Goal: Information Seeking & Learning: Learn about a topic

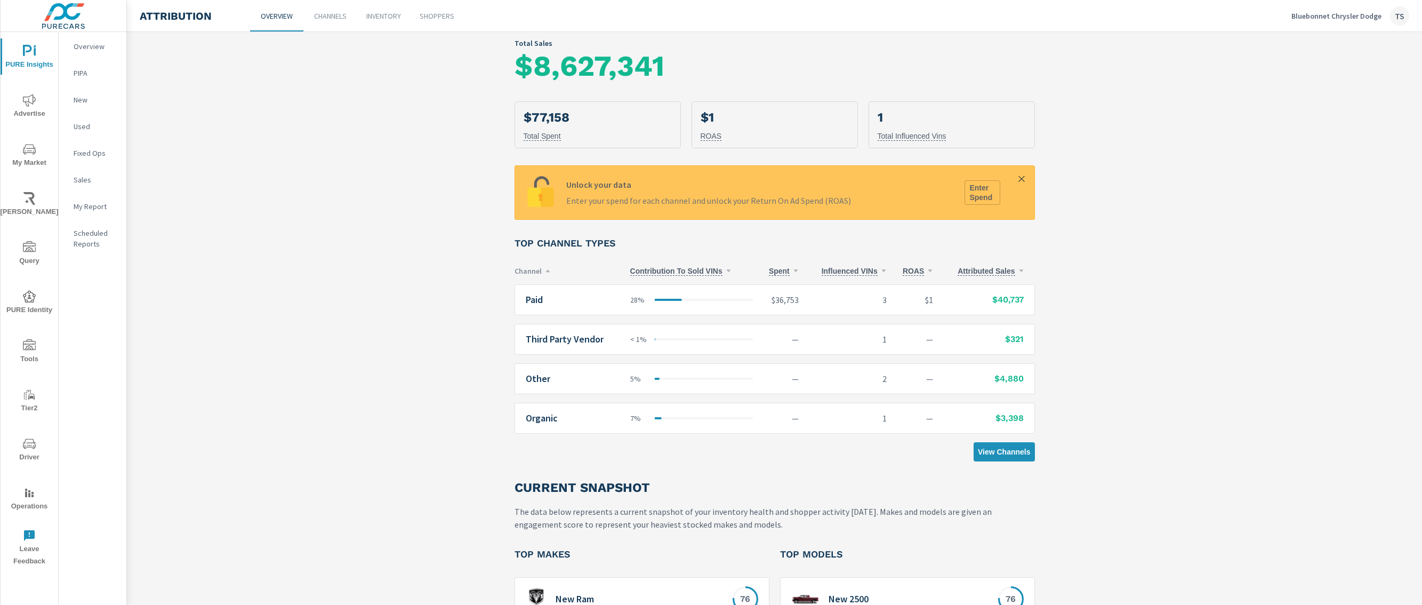
scroll to position [146, 0]
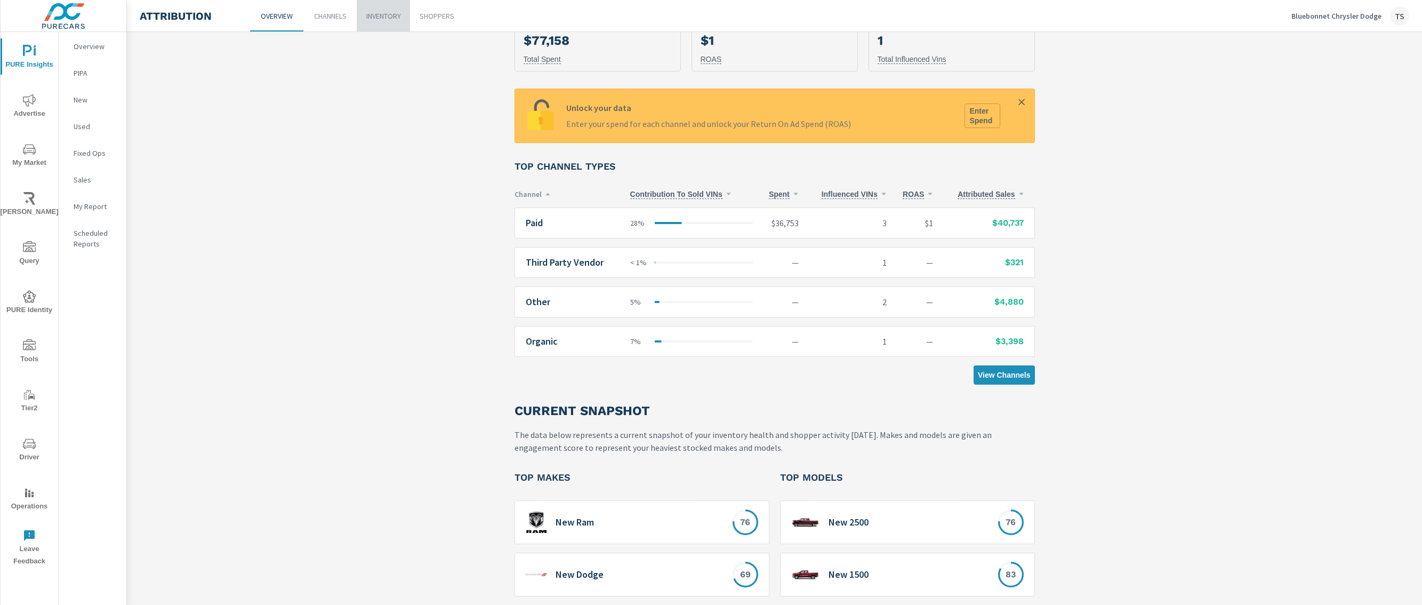
click at [373, 11] on p "Inventory" at bounding box center [383, 16] width 35 height 11
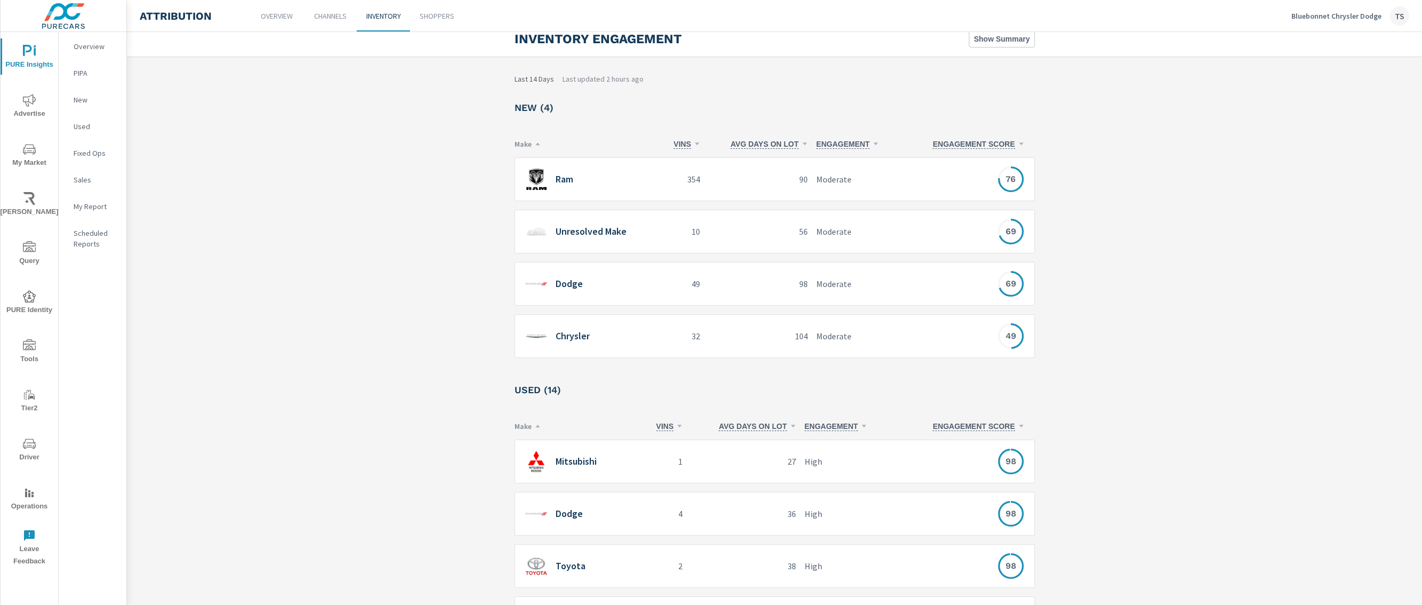
scroll to position [26, 0]
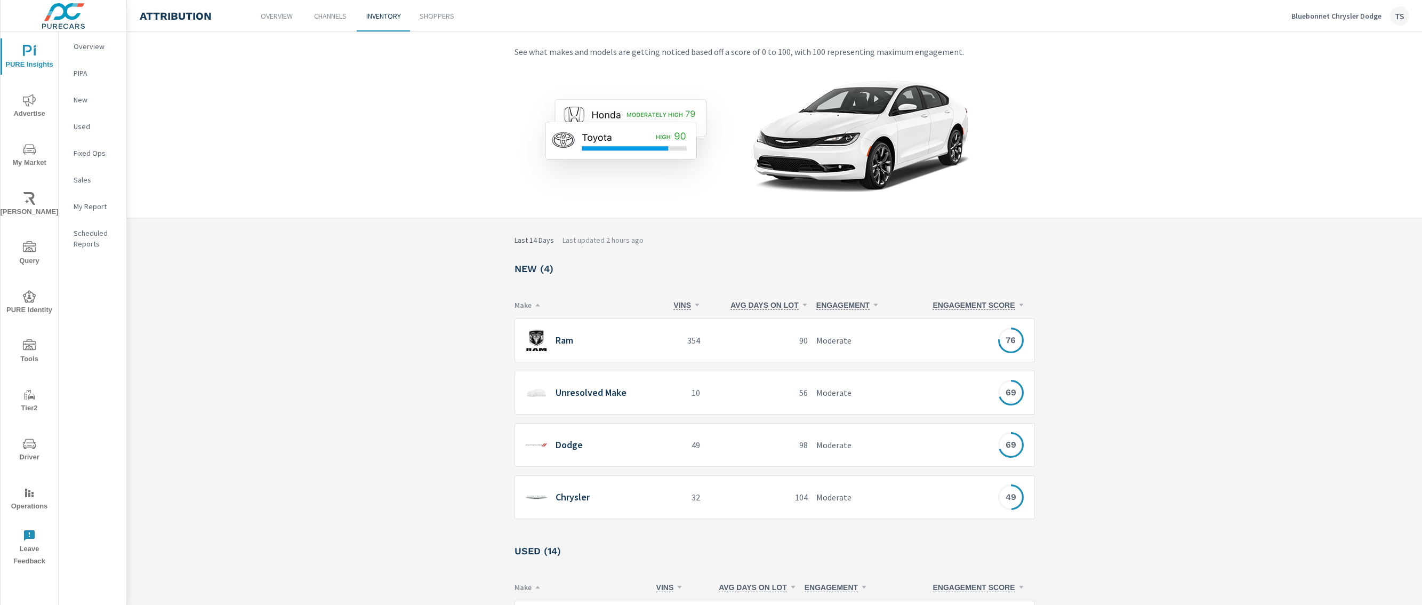
click at [646, 347] on div "R Ram" at bounding box center [591, 340] width 131 height 21
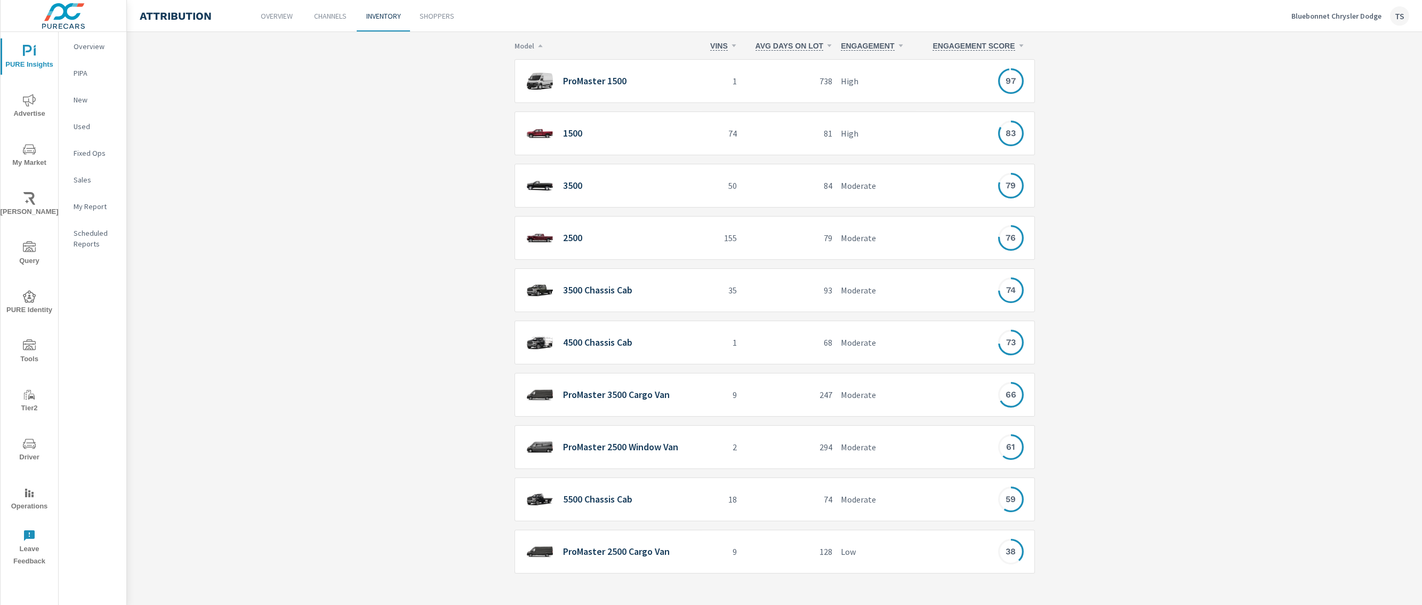
scroll to position [189, 0]
drag, startPoint x: 533, startPoint y: 494, endPoint x: 516, endPoint y: 11, distance: 483.4
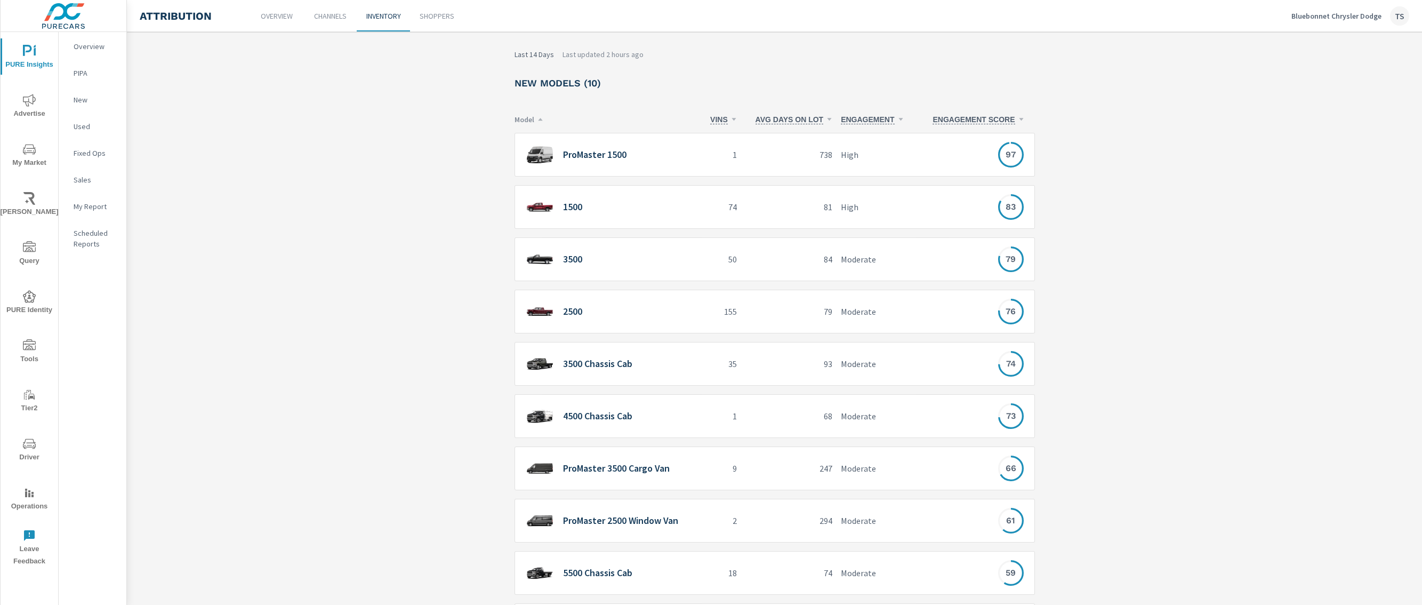
scroll to position [112, 0]
click at [608, 165] on div "ProMaster 1500" at bounding box center [612, 158] width 172 height 22
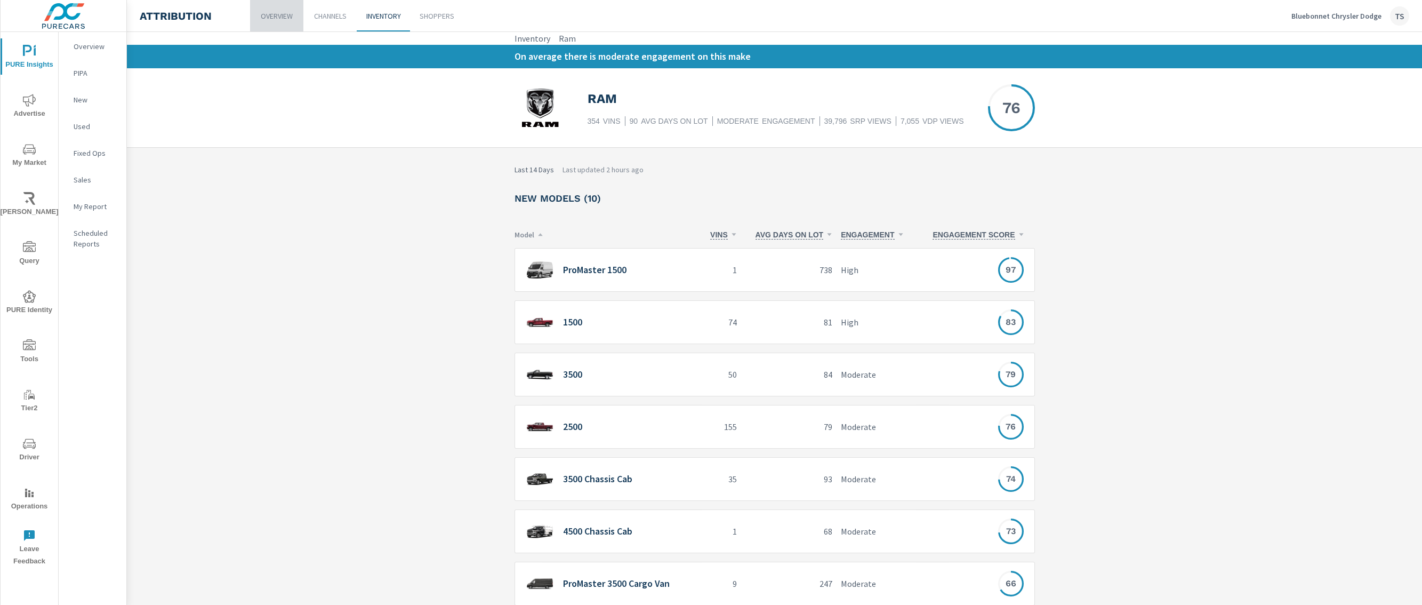
click at [277, 21] on p "Overview" at bounding box center [277, 16] width 32 height 11
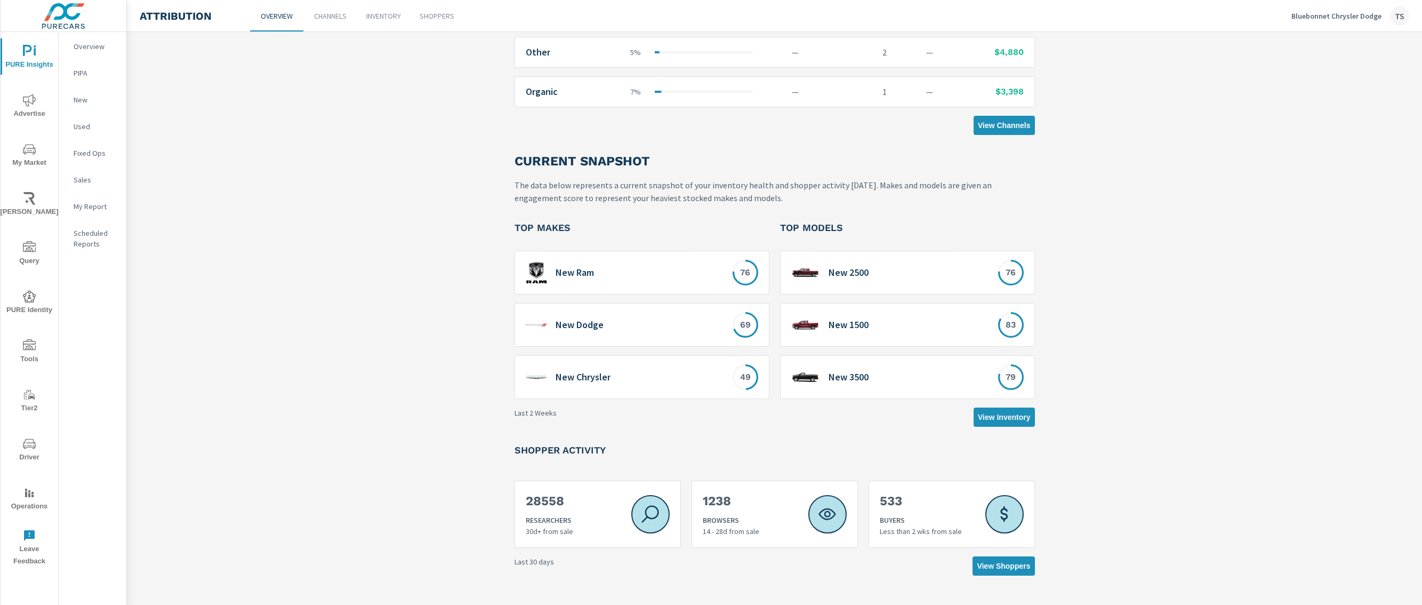
scroll to position [396, 0]
drag, startPoint x: 513, startPoint y: 223, endPoint x: 590, endPoint y: 227, distance: 76.9
click at [589, 227] on div "Historical Performance [DATE] - [DATE] Performance data represents an average b…" at bounding box center [775, 113] width 546 height 921
drag, startPoint x: 780, startPoint y: 224, endPoint x: 845, endPoint y: 227, distance: 65.1
click at [845, 227] on div "Top Models" at bounding box center [907, 231] width 255 height 21
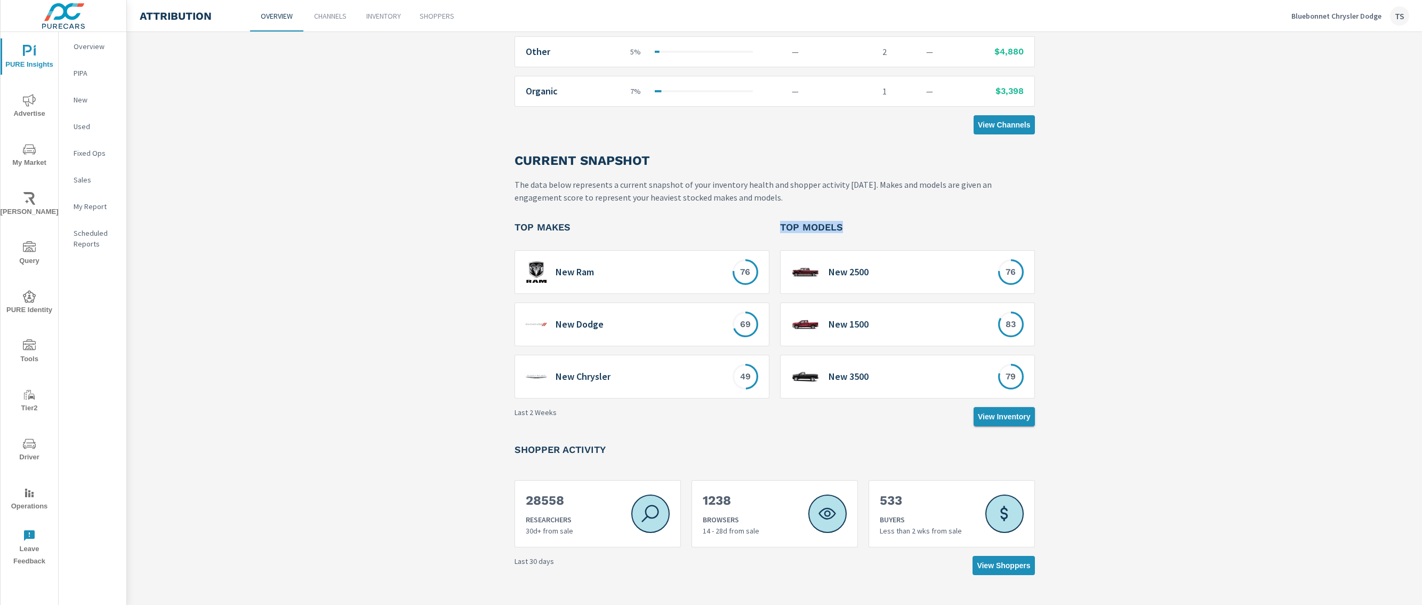
click at [1010, 412] on span "View Inventory" at bounding box center [1004, 417] width 53 height 10
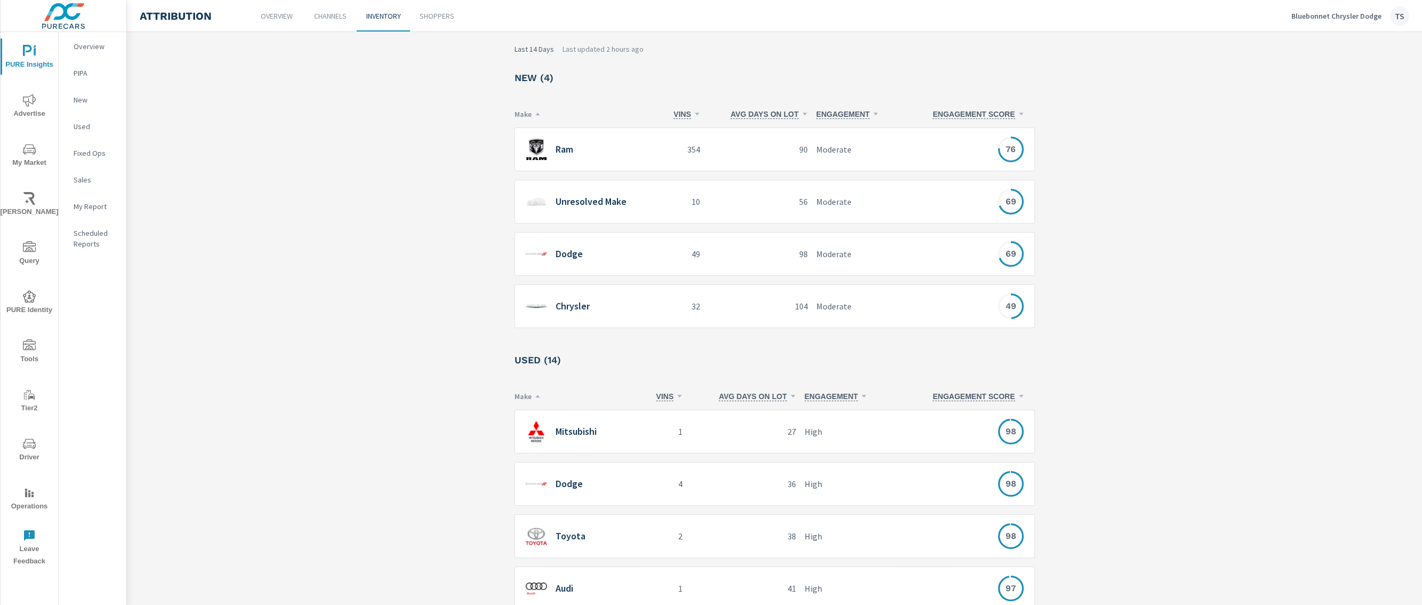
scroll to position [218, 0]
click at [690, 150] on p "354" at bounding box center [682, 148] width 36 height 13
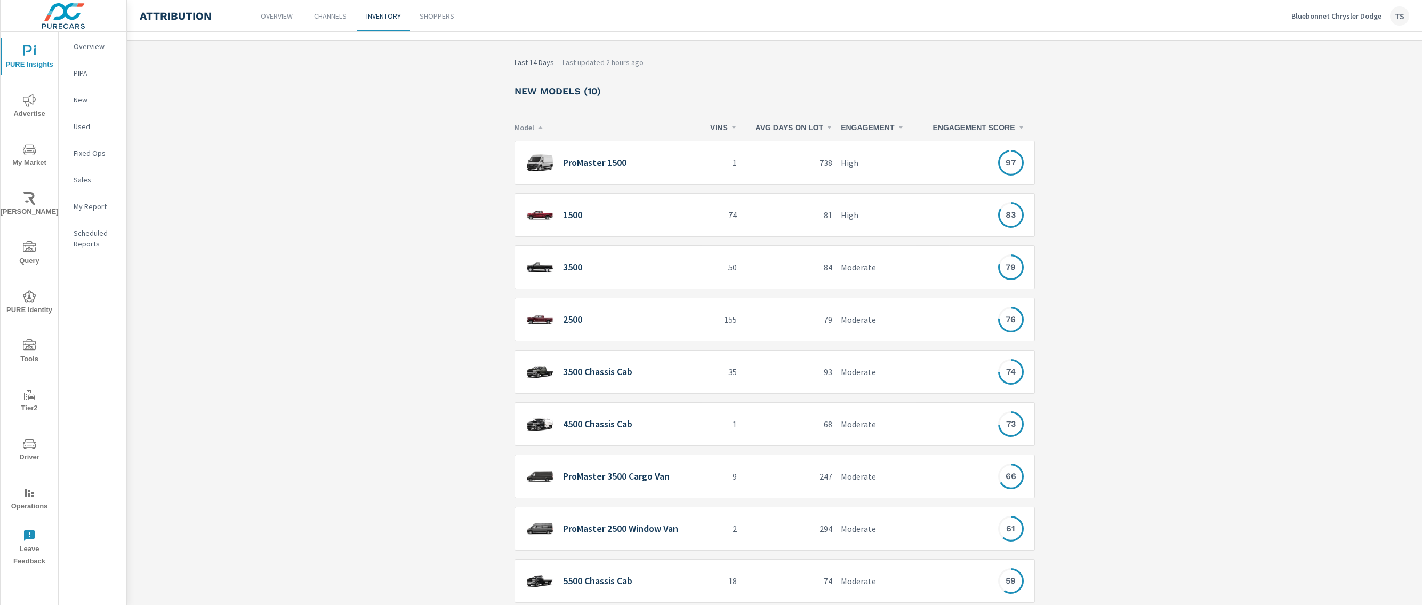
scroll to position [108, 0]
click at [707, 164] on div "1" at bounding box center [721, 162] width 39 height 44
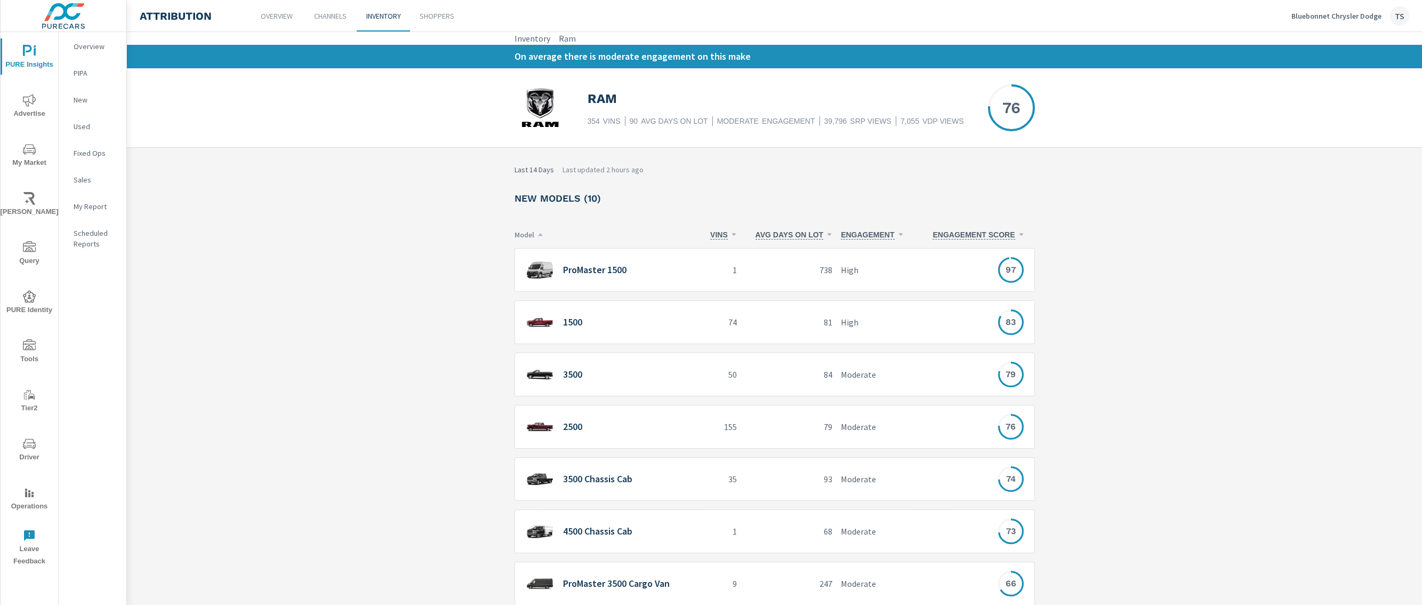
click at [622, 330] on div "1500" at bounding box center [612, 322] width 172 height 22
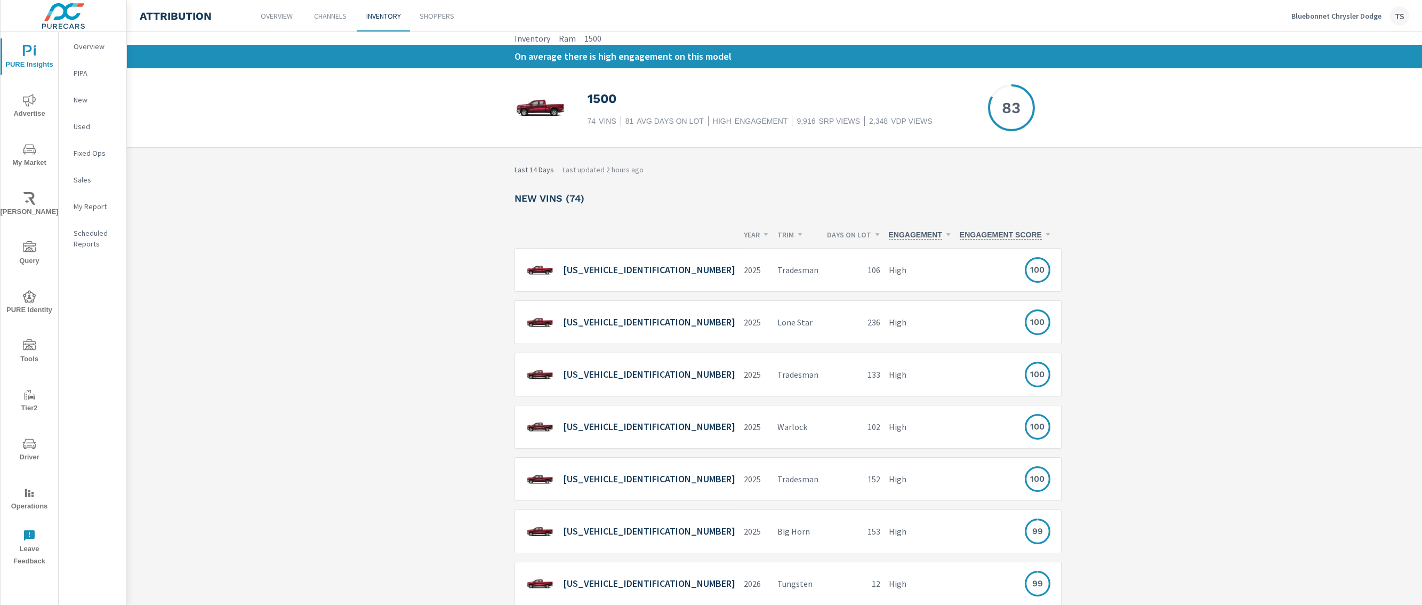
scroll to position [29, 0]
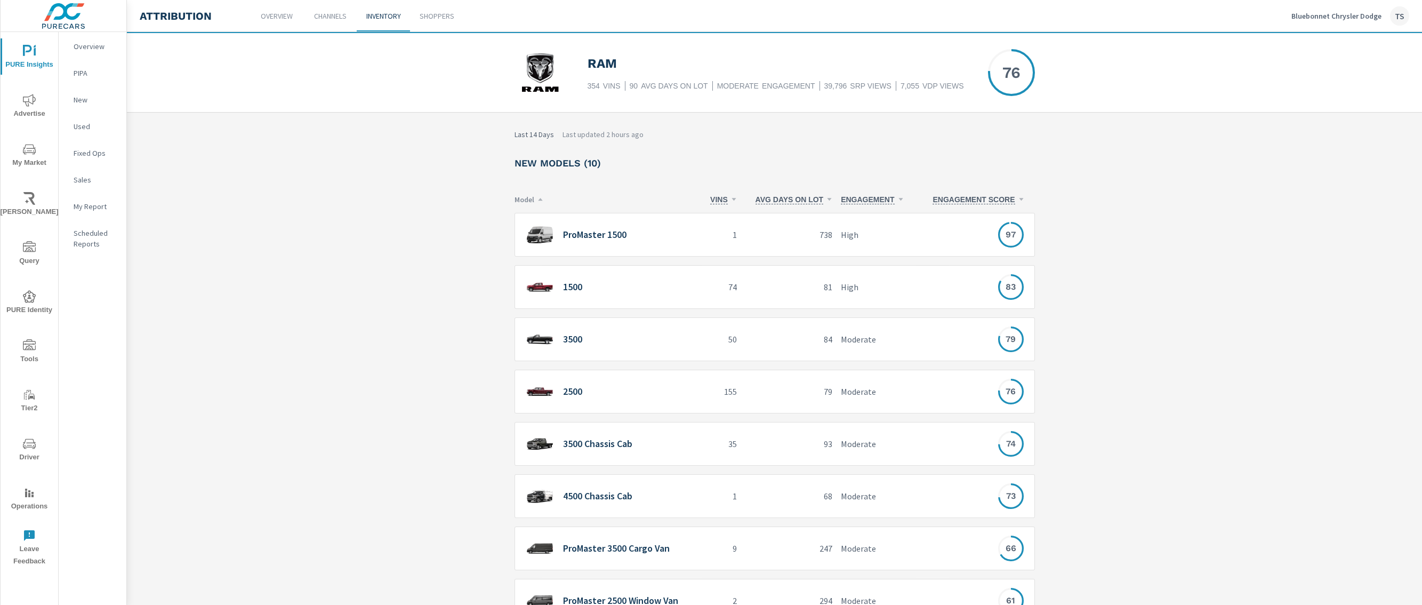
scroll to position [196, 0]
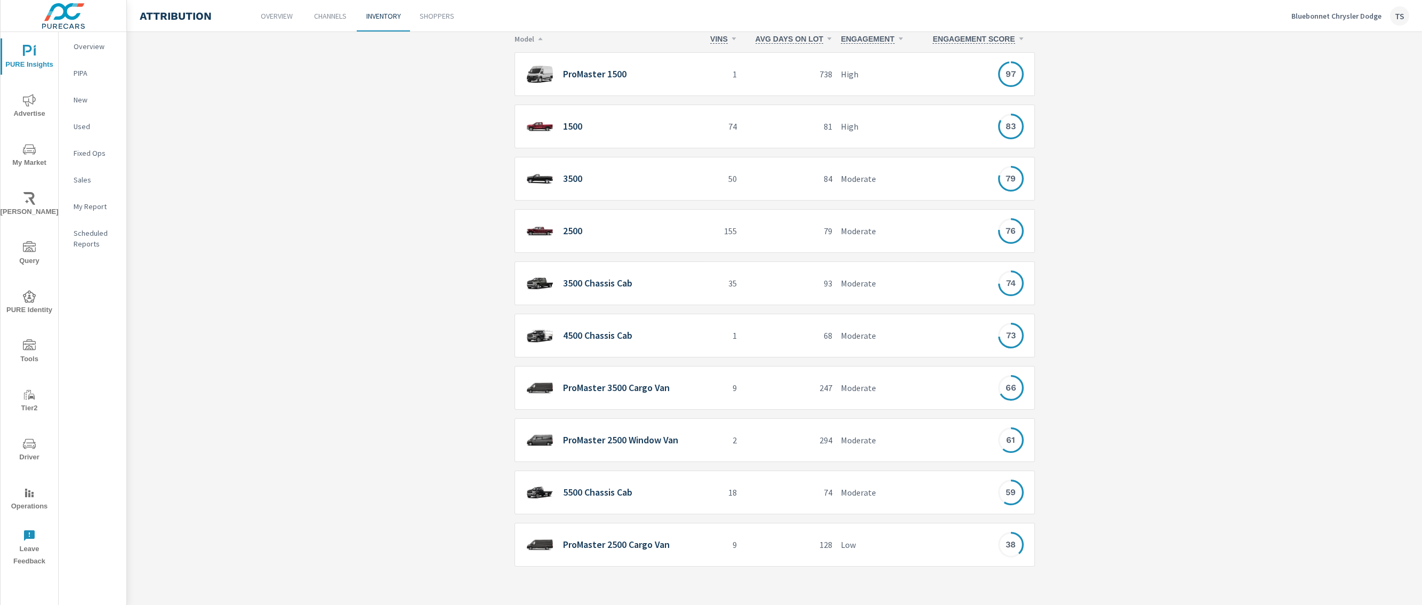
click at [655, 493] on div "5500 Chassis Cab" at bounding box center [612, 492] width 172 height 22
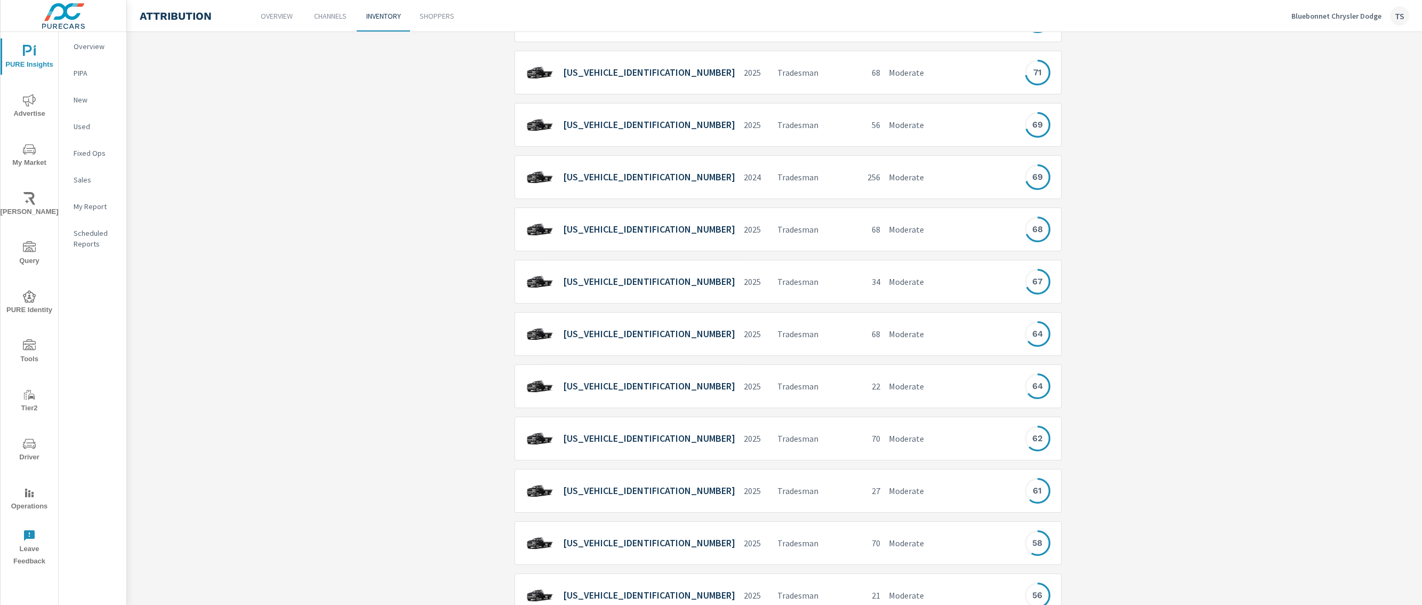
scroll to position [261, 0]
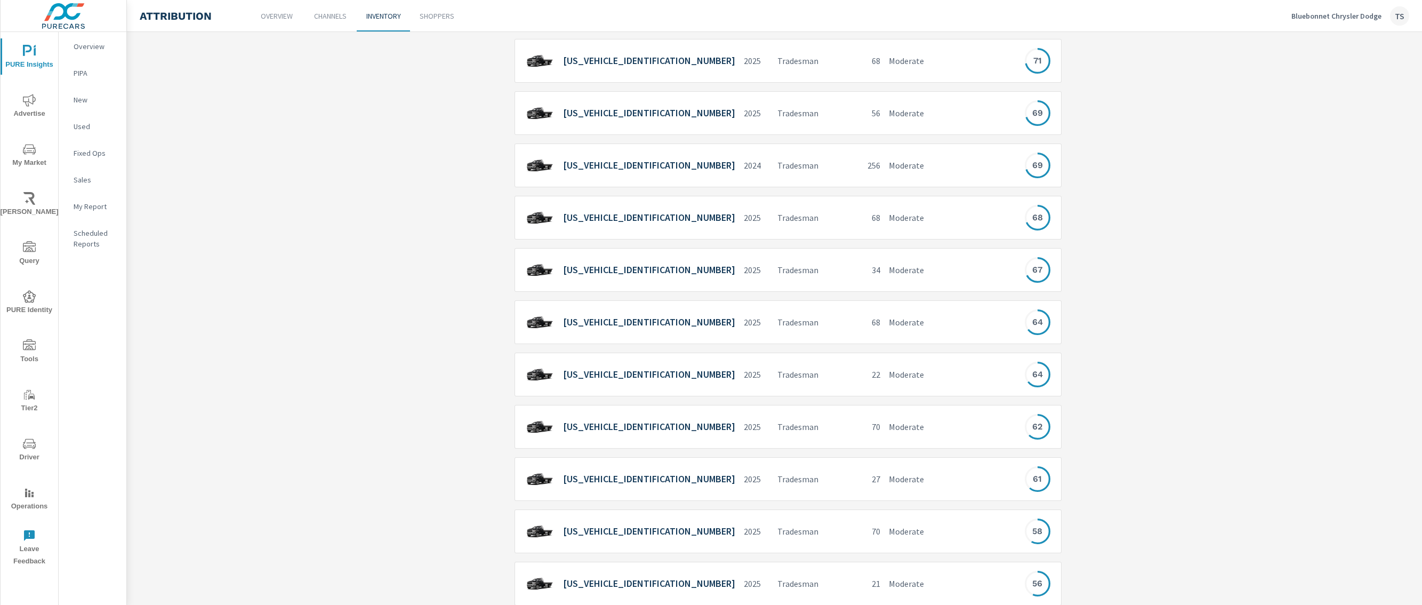
click at [657, 472] on div "[US_VEHICLE_IDENTIFICATION_NUMBER]" at bounding box center [631, 479] width 210 height 22
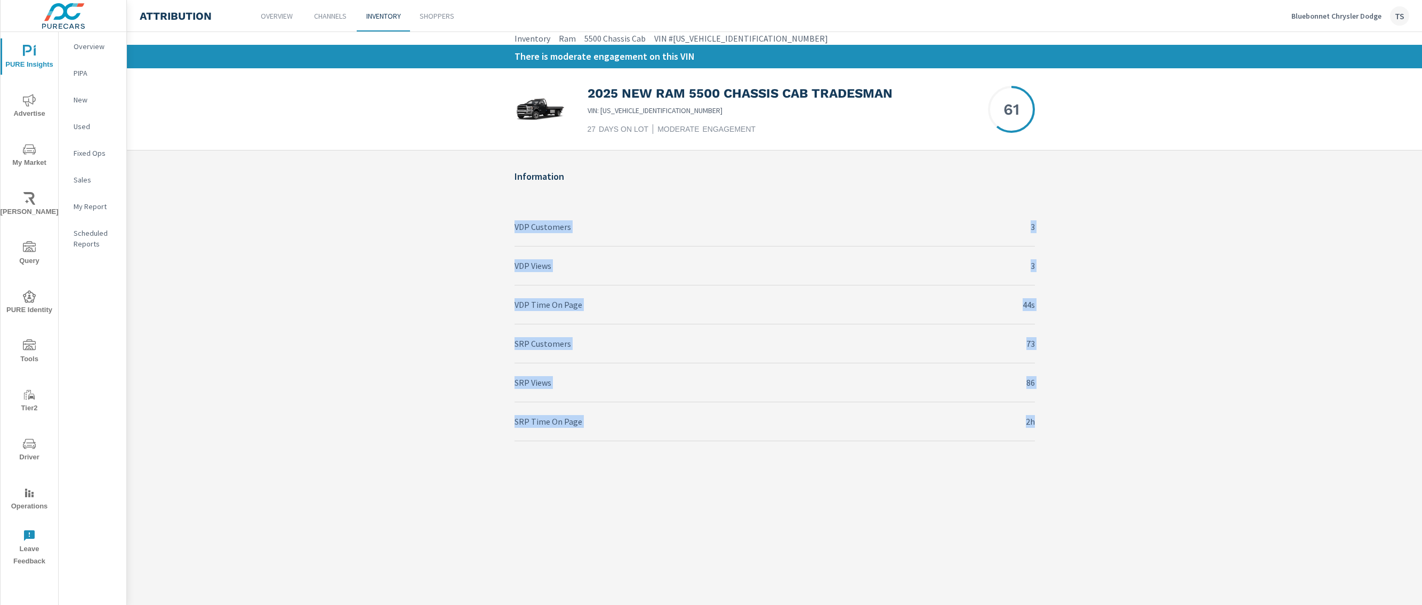
drag, startPoint x: 1006, startPoint y: 416, endPoint x: 569, endPoint y: 174, distance: 499.3
click at [569, 174] on div "Information VDP Customers 3 VDP Views 3 VDP Time On Page 44s SRP Customers 73 S…" at bounding box center [774, 317] width 1295 height 334
click at [818, 431] on div "SRP Time On Page 2h" at bounding box center [775, 421] width 520 height 39
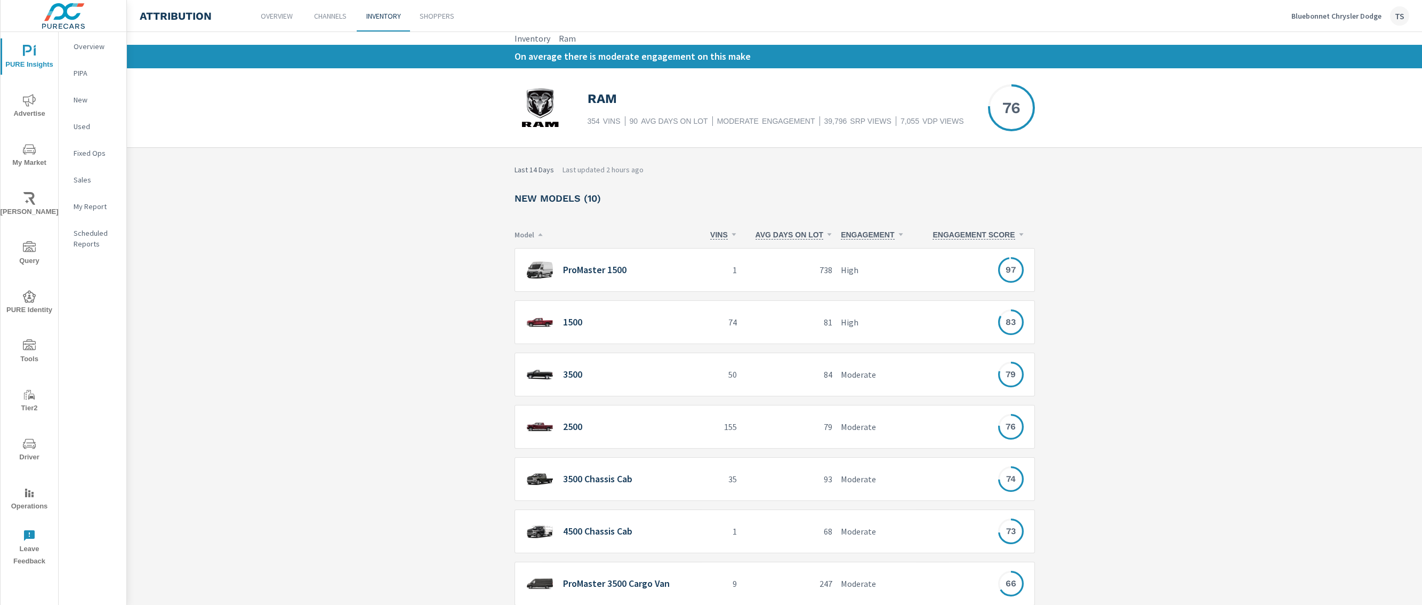
click at [771, 326] on p "81" at bounding box center [788, 322] width 87 height 13
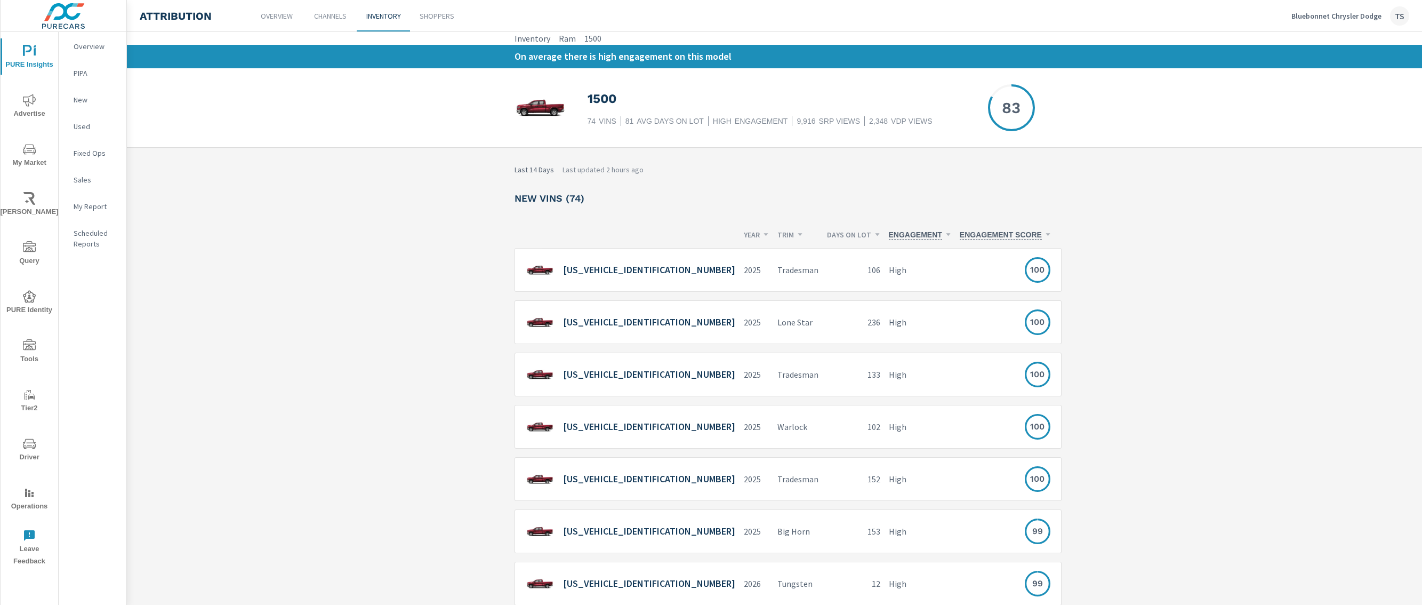
click at [889, 270] on p "high" at bounding box center [920, 269] width 62 height 13
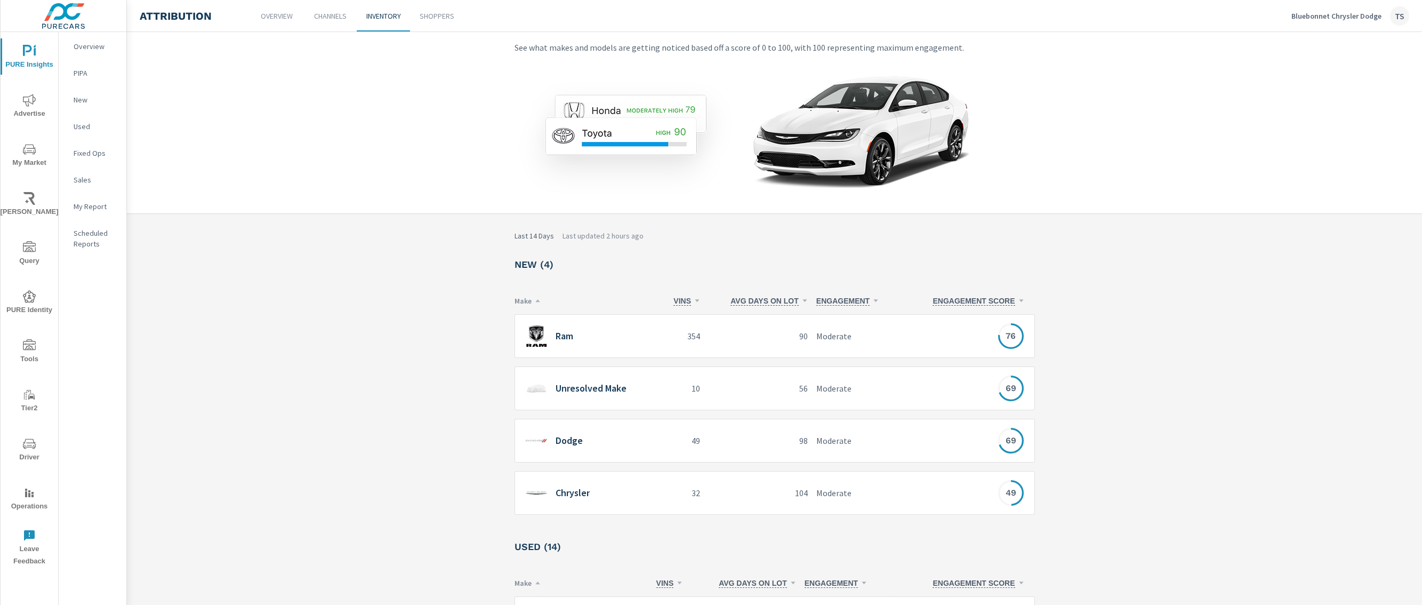
scroll to position [46, 0]
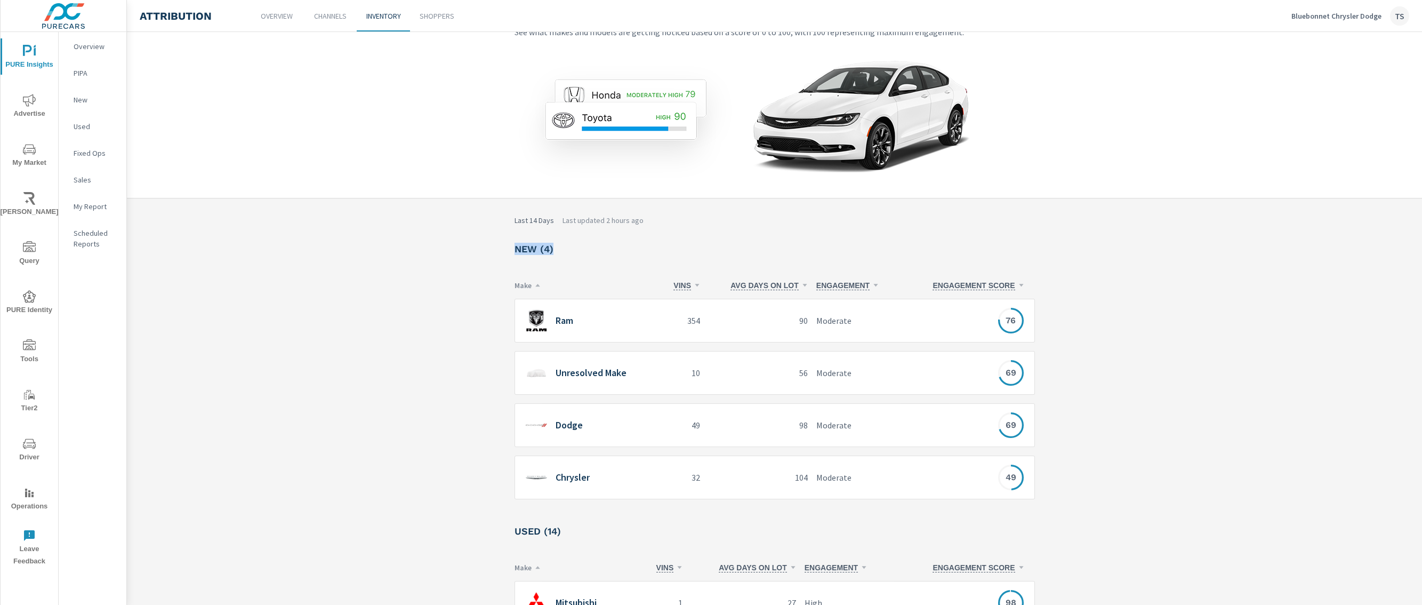
drag, startPoint x: 492, startPoint y: 243, endPoint x: 568, endPoint y: 250, distance: 77.1
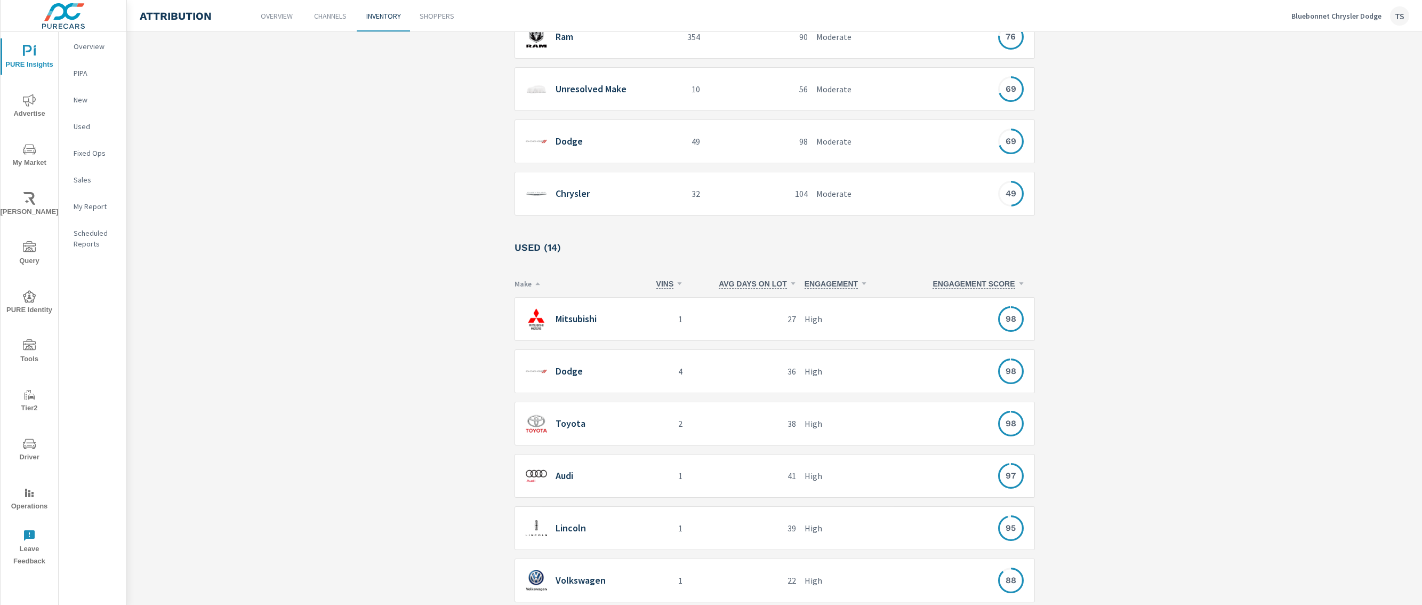
scroll to position [72, 0]
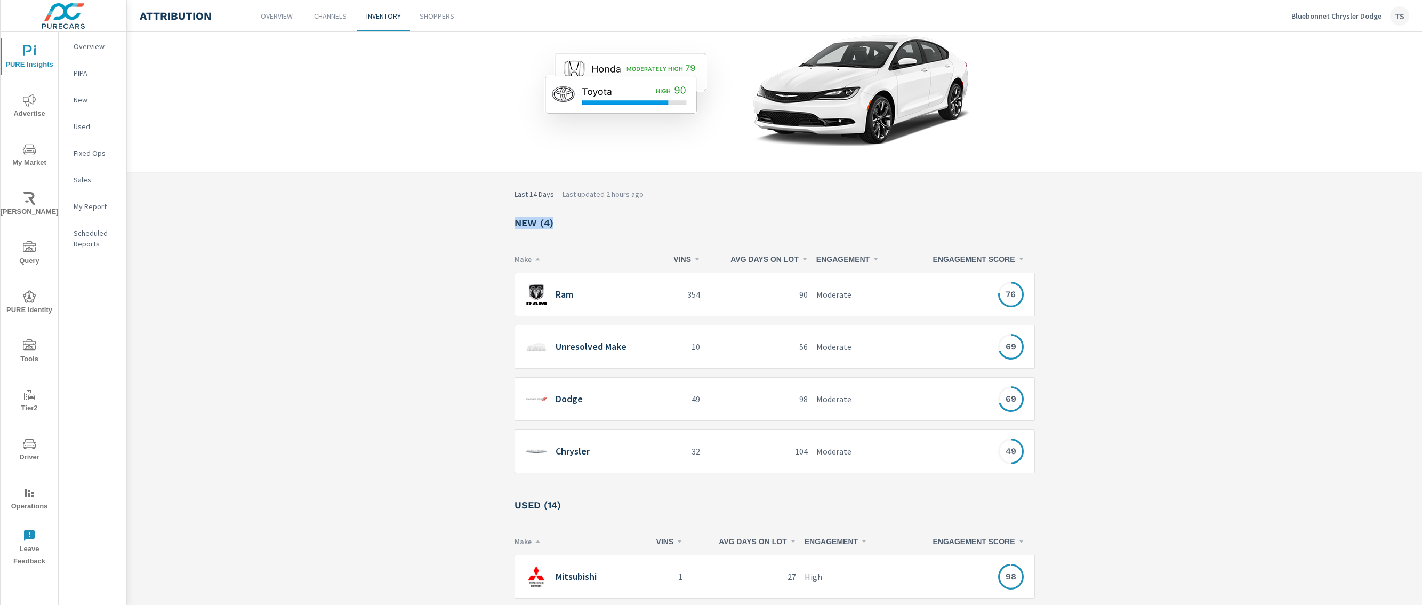
click at [640, 300] on div "R Ram" at bounding box center [591, 294] width 131 height 21
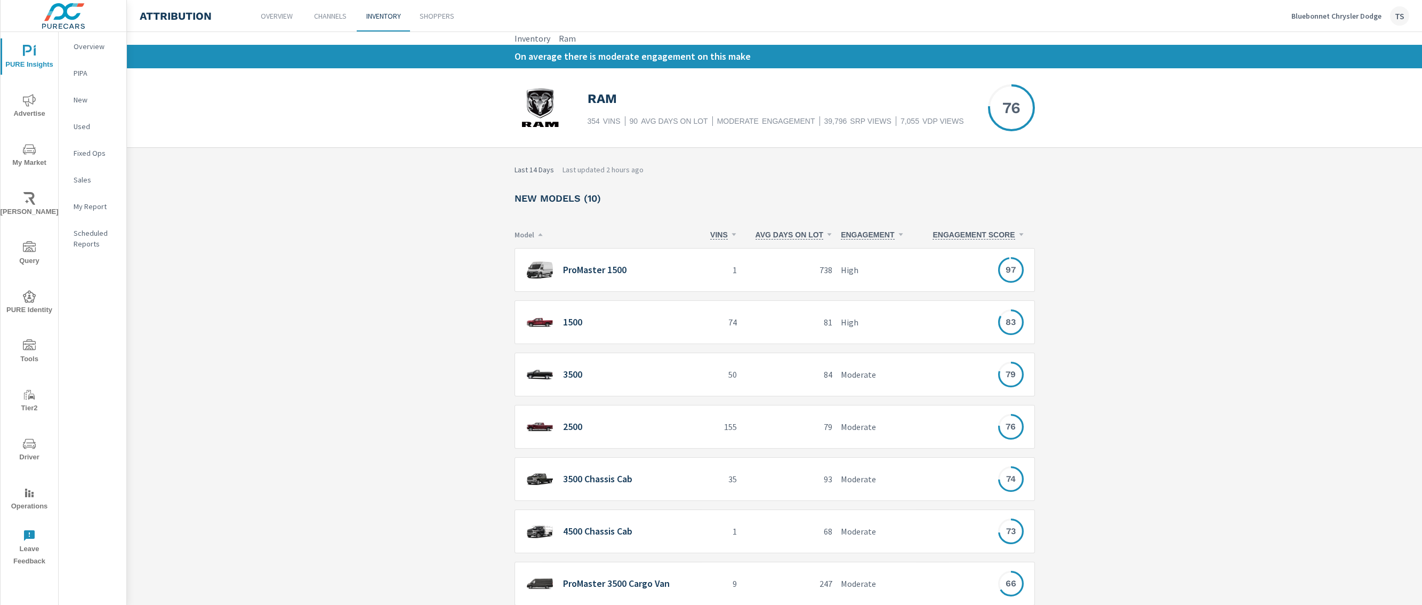
click at [663, 279] on div "ProMaster 1500" at bounding box center [612, 270] width 172 height 22
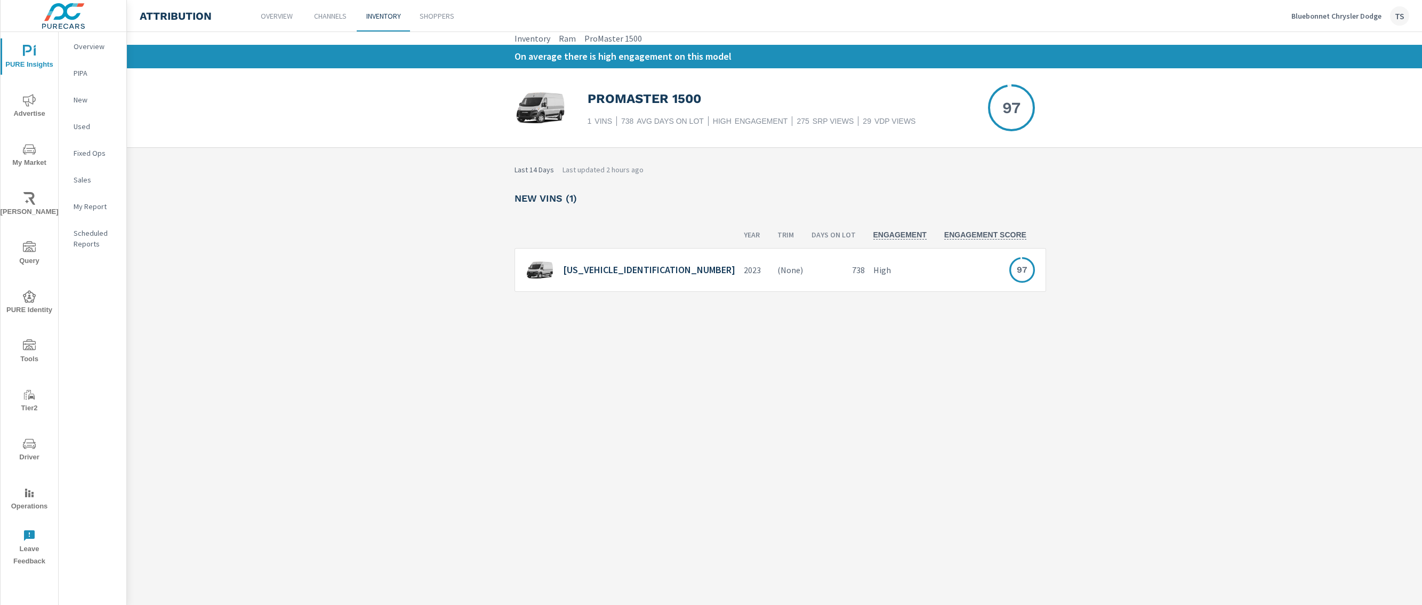
click at [659, 280] on div "[US_VEHICLE_IDENTIFICATION_NUMBER]" at bounding box center [631, 270] width 210 height 22
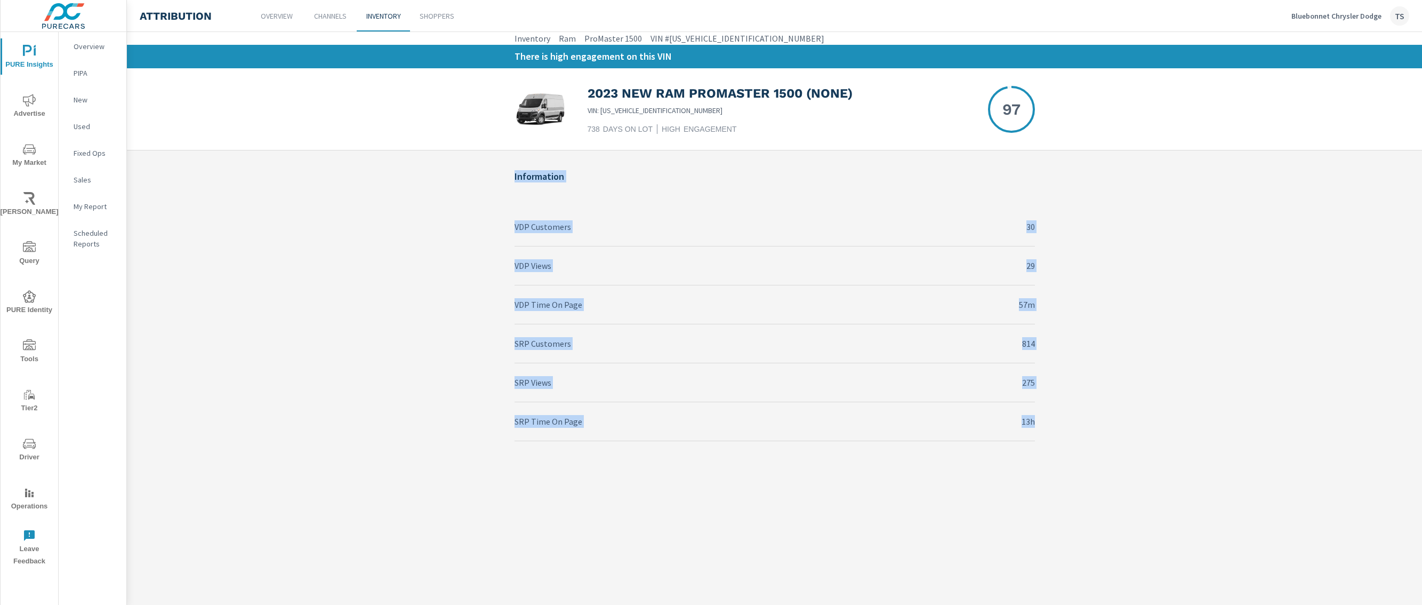
drag, startPoint x: 1035, startPoint y: 429, endPoint x: 487, endPoint y: 173, distance: 604.4
click at [485, 178] on div "Information VDP Customers 30 VDP Views 29 VDP Time On Page 57m SRP Customers 81…" at bounding box center [774, 317] width 1295 height 334
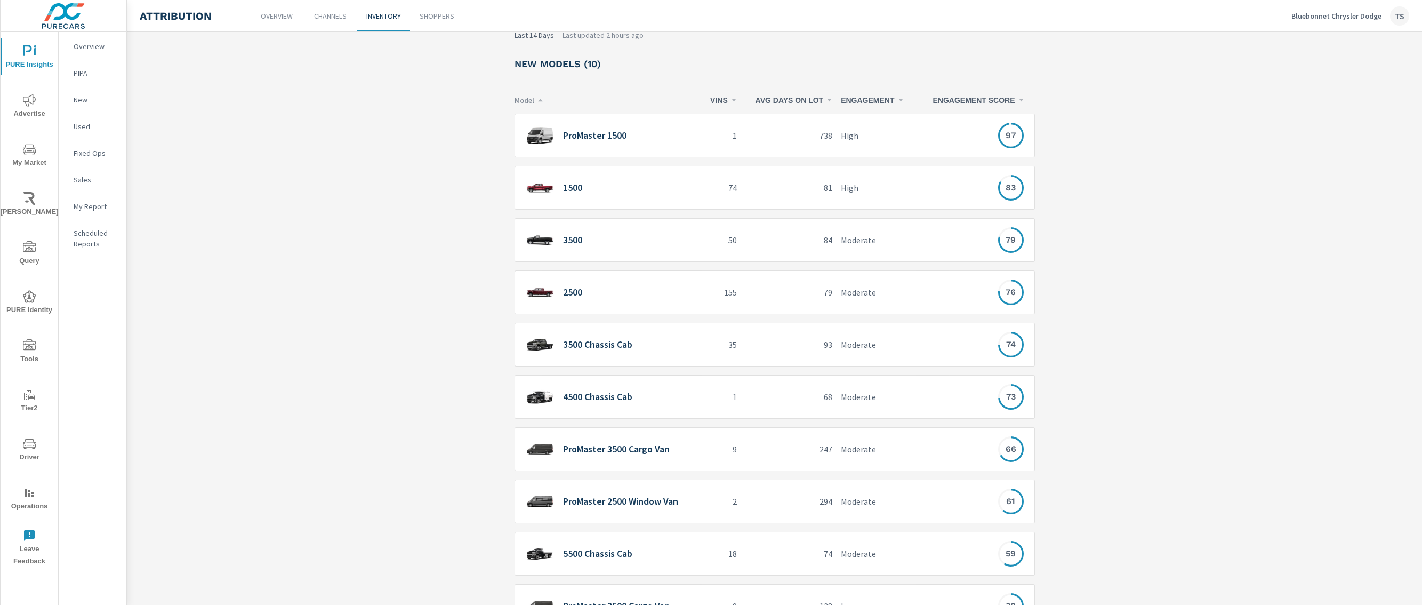
scroll to position [196, 0]
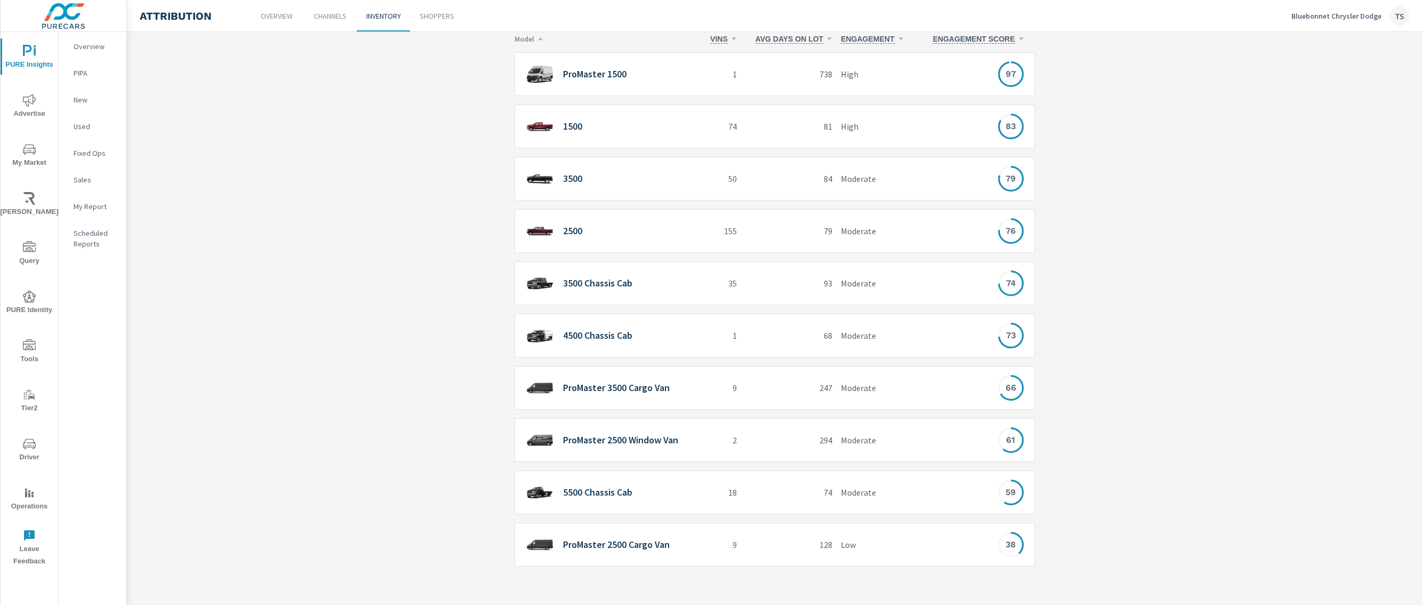
click at [889, 542] on p "low" at bounding box center [876, 544] width 71 height 13
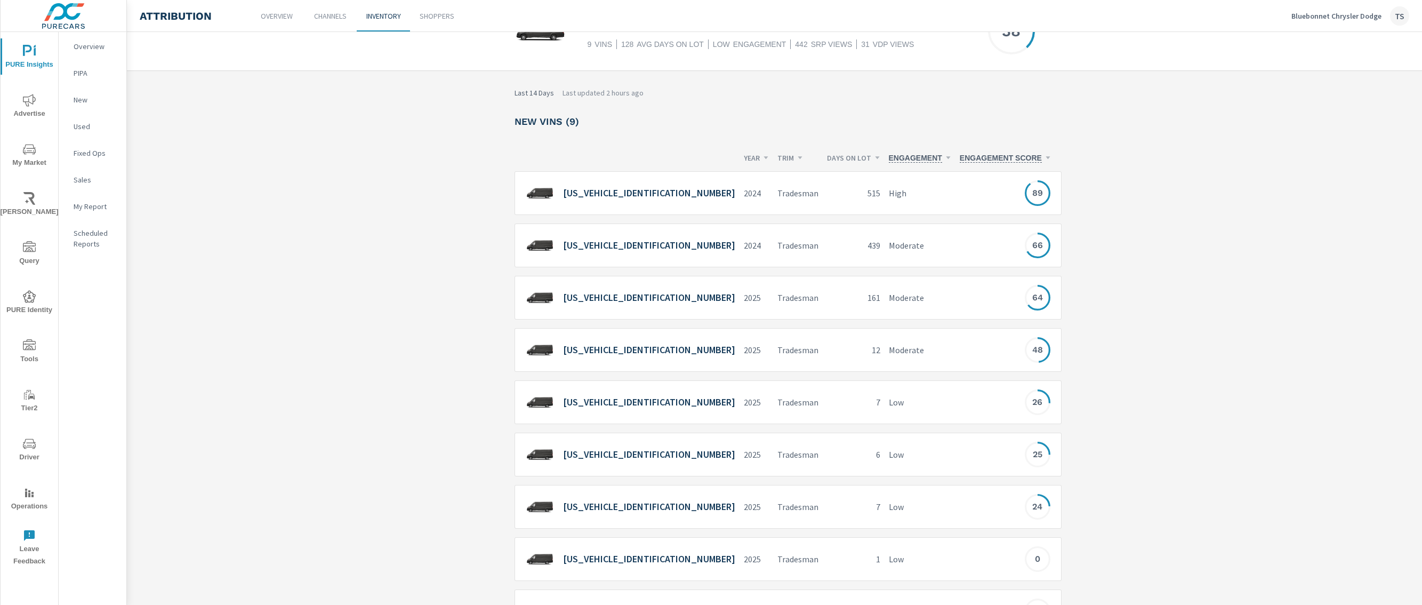
scroll to position [78, 0]
click at [889, 397] on p "low" at bounding box center [920, 400] width 62 height 13
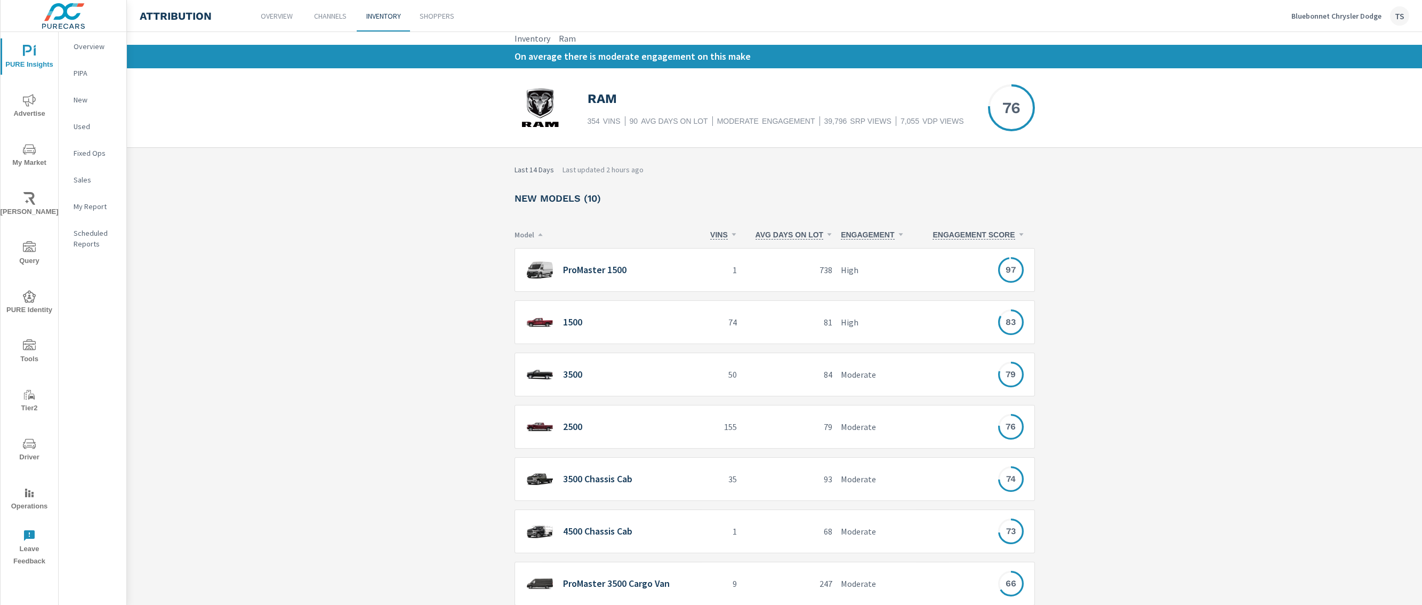
click at [631, 491] on div "3500 Chassis Cab" at bounding box center [609, 479] width 188 height 44
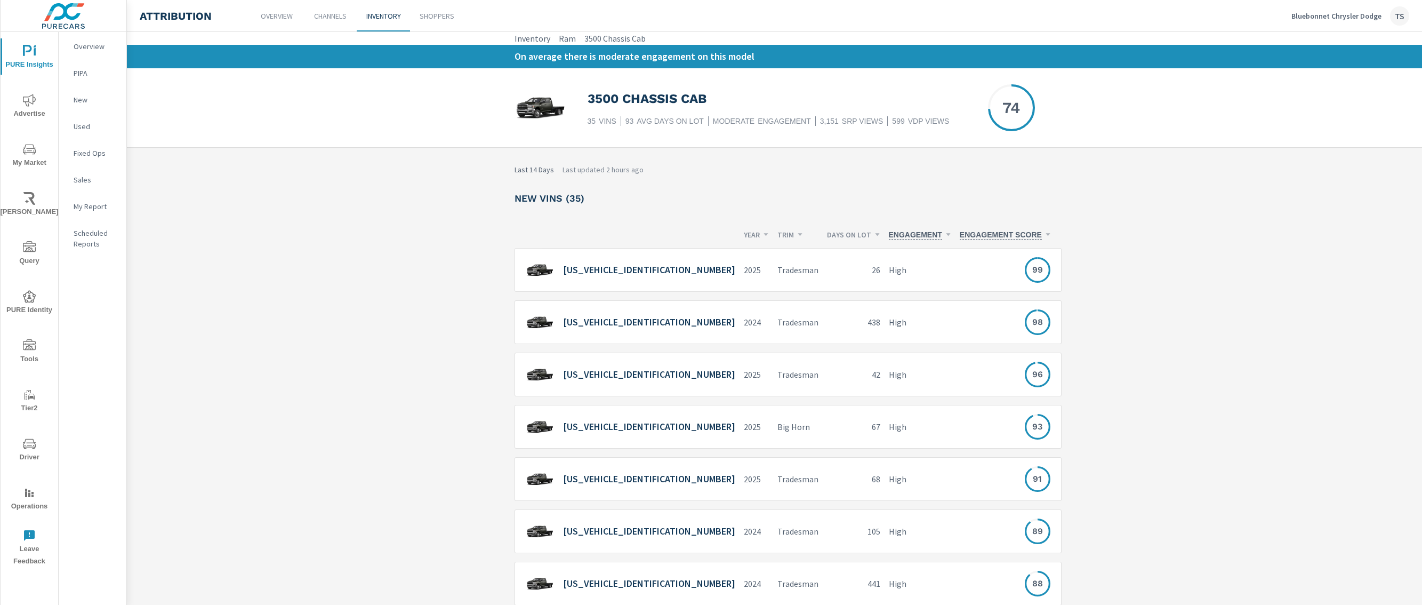
click at [626, 376] on h6 "[US_VEHICLE_IDENTIFICATION_NUMBER]" at bounding box center [649, 374] width 172 height 11
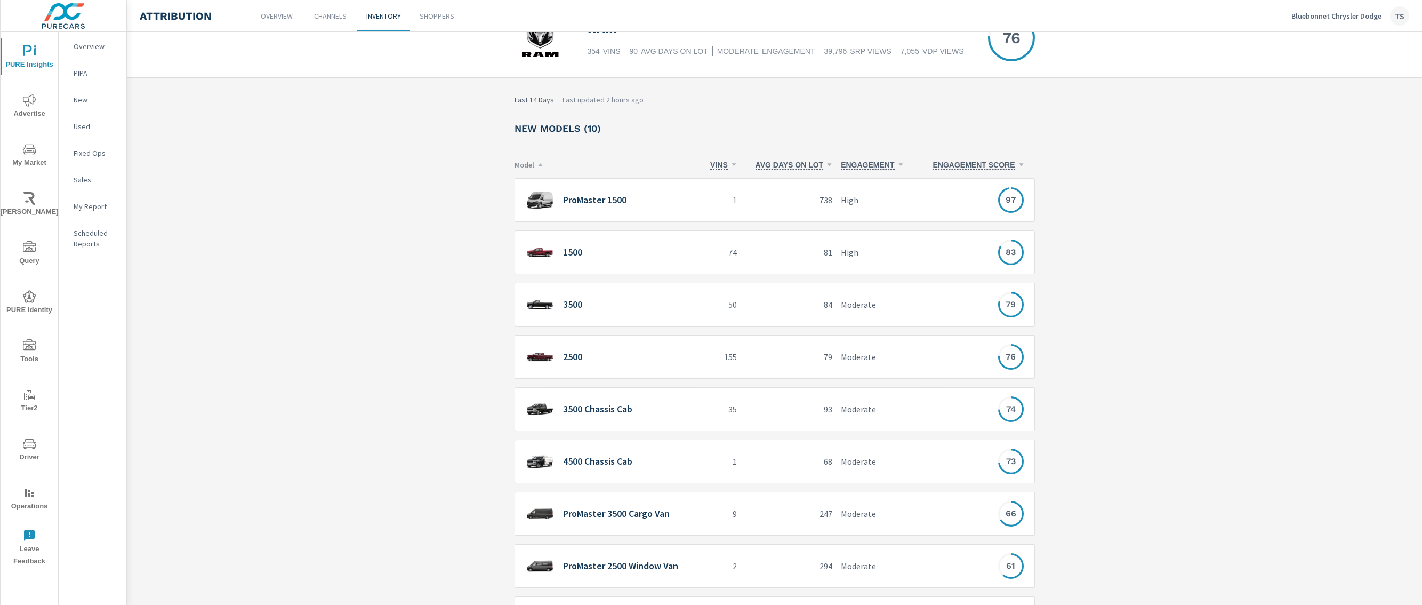
scroll to position [72, 0]
click at [670, 511] on div "ProMaster 3500 Cargo Van" at bounding box center [612, 512] width 172 height 22
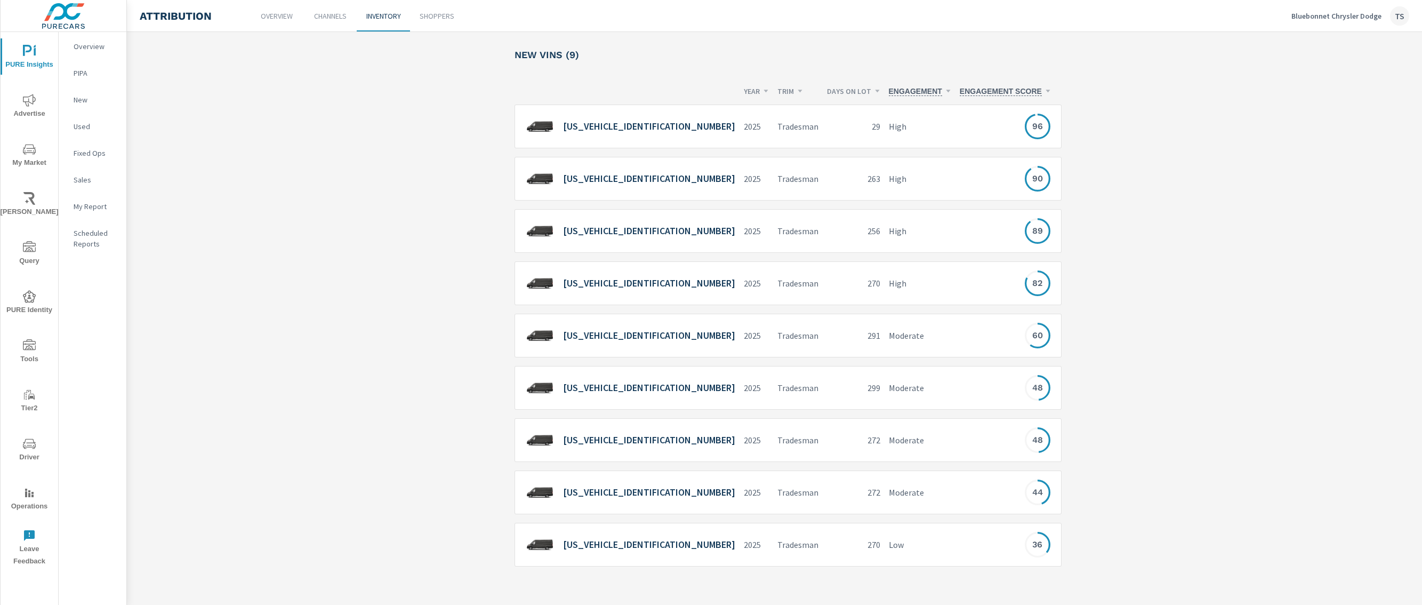
scroll to position [144, 0]
click at [637, 526] on div "[US_VEHICLE_IDENTIFICATION_NUMBER]" at bounding box center [627, 544] width 225 height 44
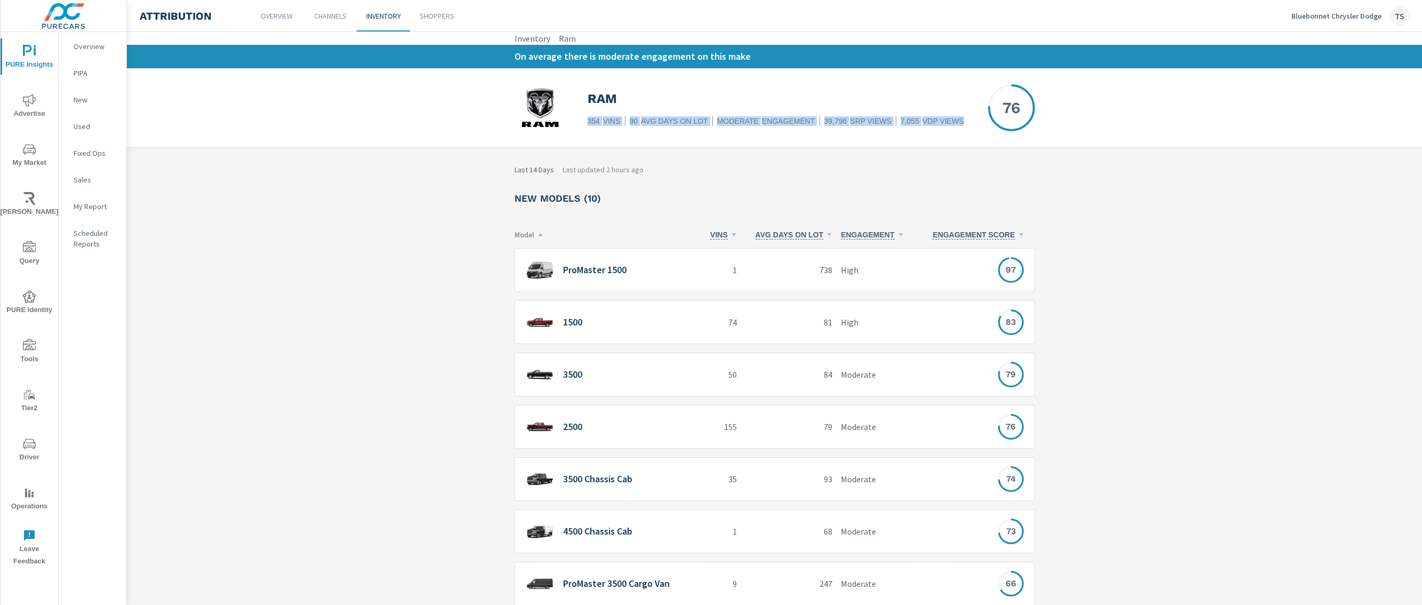
drag, startPoint x: 605, startPoint y: 121, endPoint x: 945, endPoint y: 133, distance: 340.4
click at [945, 133] on div "Ram 354 VINS 90 AVG DAYS ON LOT moderate ENGAGEMENT 39,796 SRP VIEWS 7,055 VDP …" at bounding box center [775, 107] width 520 height 79
click at [550, 94] on img at bounding box center [541, 108] width 52 height 39
drag, startPoint x: 503, startPoint y: 86, endPoint x: 1092, endPoint y: 132, distance: 591.0
click at [1092, 132] on div "Ram 354 VINS 90 AVG DAYS ON LOT moderate ENGAGEMENT 39,796 SRP VIEWS 7,055 VDP …" at bounding box center [774, 107] width 1295 height 79
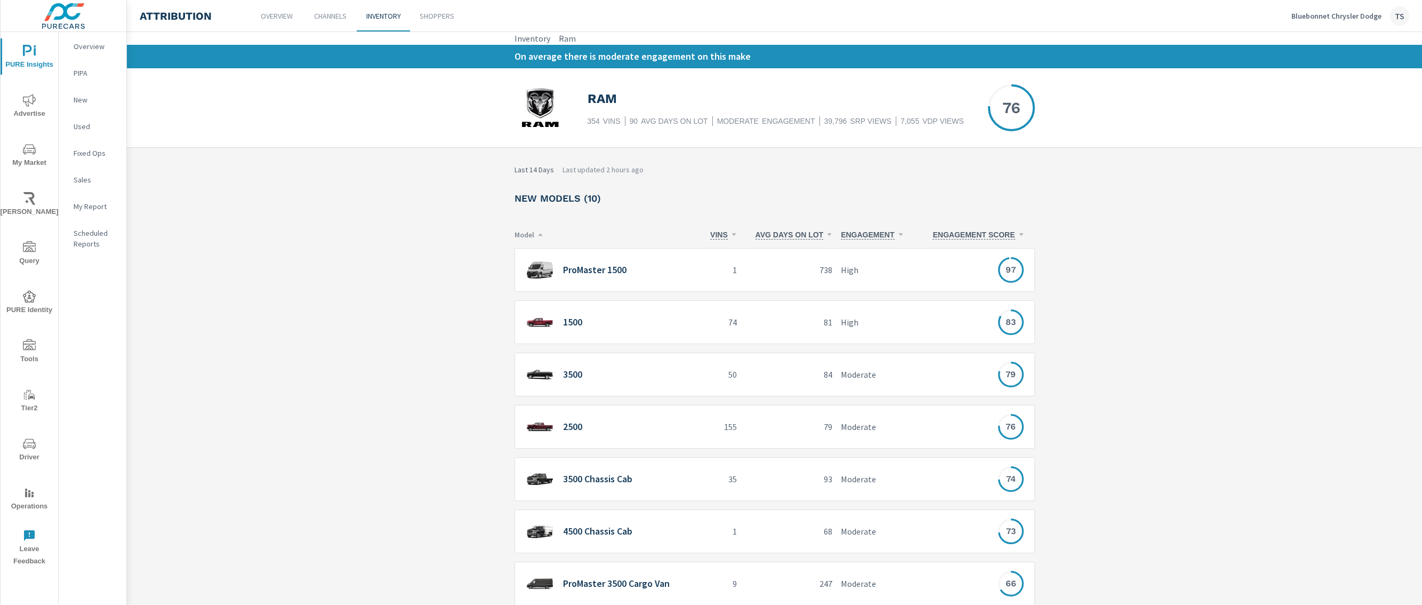
drag, startPoint x: 688, startPoint y: 188, endPoint x: 654, endPoint y: 149, distance: 52.2
click at [687, 187] on div "Last 14 Days Last updated 2 hours ago New Models (10) Model VINS AVG DAYS ON LO…" at bounding box center [775, 467] width 546 height 606
drag, startPoint x: 575, startPoint y: 119, endPoint x: 791, endPoint y: 130, distance: 215.7
click at [791, 130] on div "Ram 354 VINS 90 AVG DAYS ON LOT moderate ENGAGEMENT 39,796 SRP VIEWS 7,055 VDP …" at bounding box center [775, 107] width 520 height 79
drag, startPoint x: 786, startPoint y: 134, endPoint x: 742, endPoint y: 162, distance: 52.2
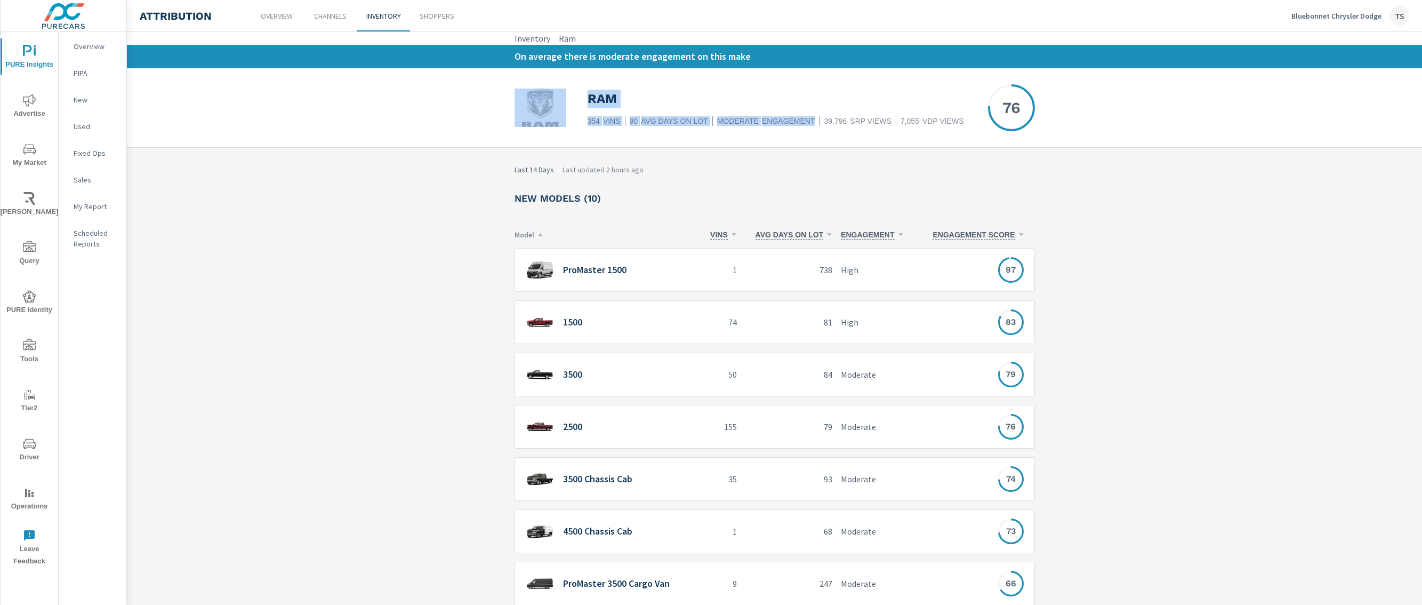
click at [785, 135] on div "Ram 354 VINS 90 AVG DAYS ON LOT moderate ENGAGEMENT 39,796 SRP VIEWS 7,055 VDP …" at bounding box center [775, 107] width 520 height 79
click at [621, 263] on div "ProMaster 1500" at bounding box center [612, 270] width 172 height 22
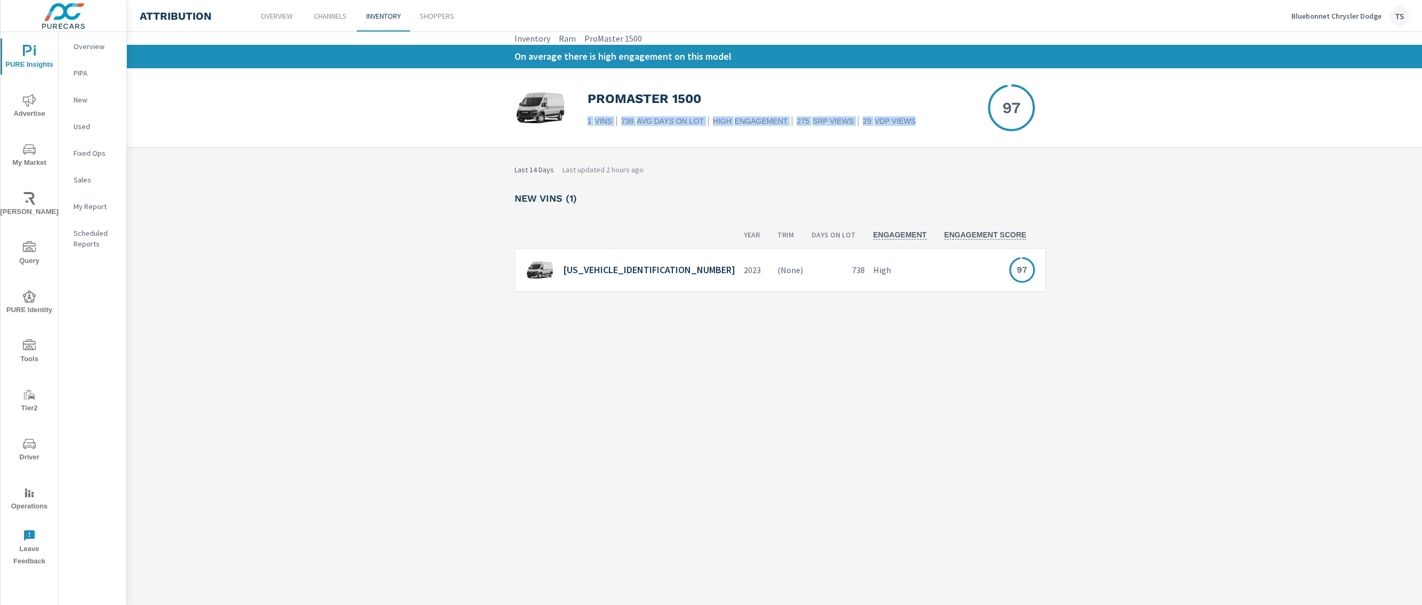
drag, startPoint x: 594, startPoint y: 120, endPoint x: 906, endPoint y: 134, distance: 312.2
click at [906, 134] on div "ProMaster 1500 1 VINS 738 AVG DAYS ON LOT high ENGAGEMENT 275 SRP VIEWS 29 VDP …" at bounding box center [775, 107] width 520 height 79
drag, startPoint x: 1035, startPoint y: 112, endPoint x: 474, endPoint y: 95, distance: 561.7
click at [474, 95] on div "ProMaster 1500 1 VINS 738 AVG DAYS ON LOT high ENGAGEMENT 275 SRP VIEWS 29 VDP …" at bounding box center [774, 107] width 1295 height 79
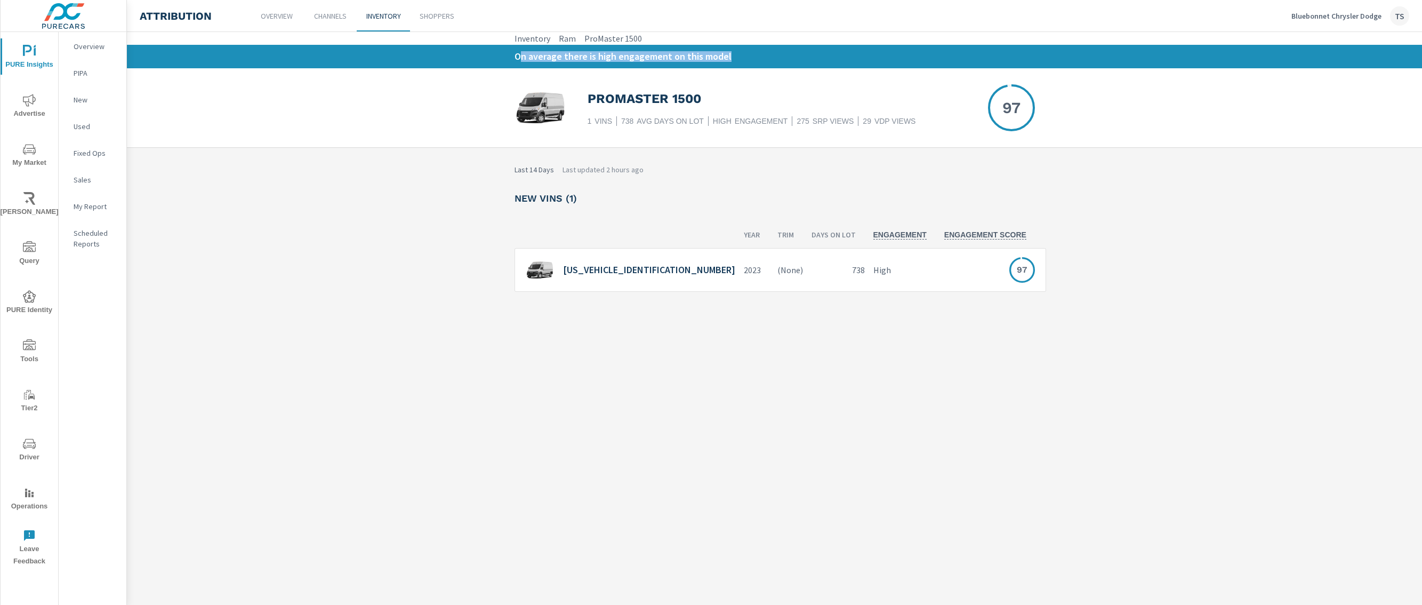
drag, startPoint x: 518, startPoint y: 57, endPoint x: 769, endPoint y: 62, distance: 250.7
click at [769, 62] on div "On average there is high engagement on this model" at bounding box center [775, 56] width 546 height 23
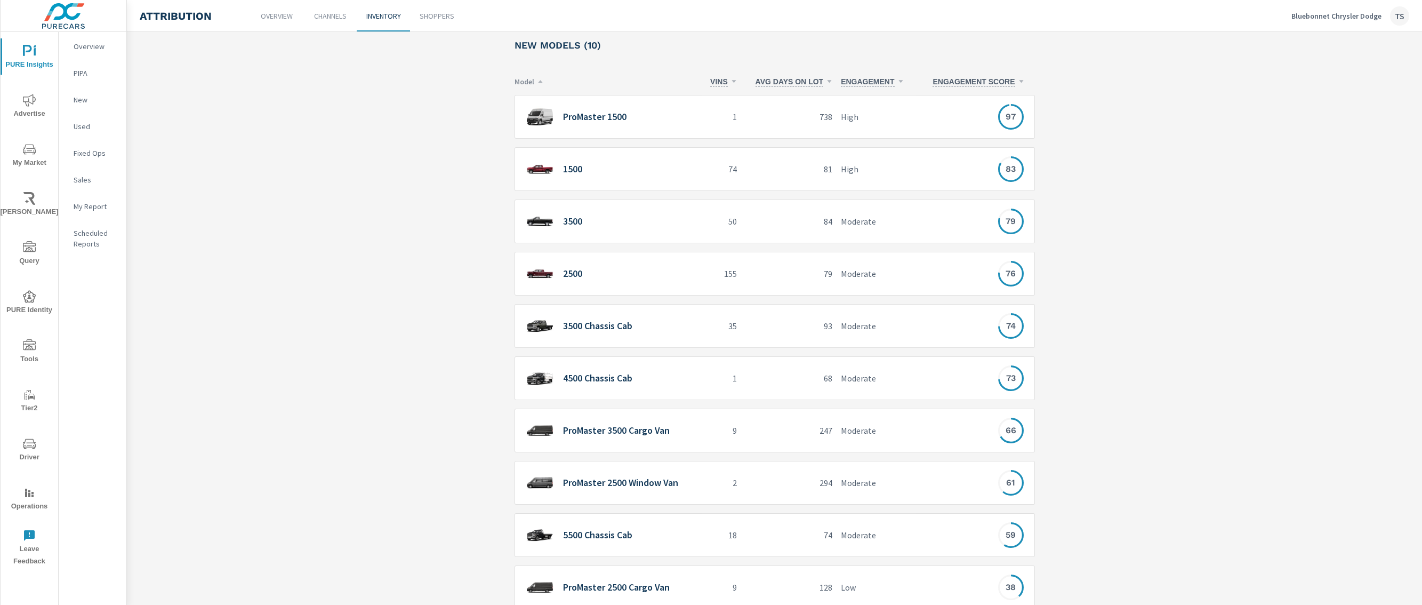
scroll to position [154, 0]
click at [803, 585] on p "128" at bounding box center [788, 586] width 87 height 13
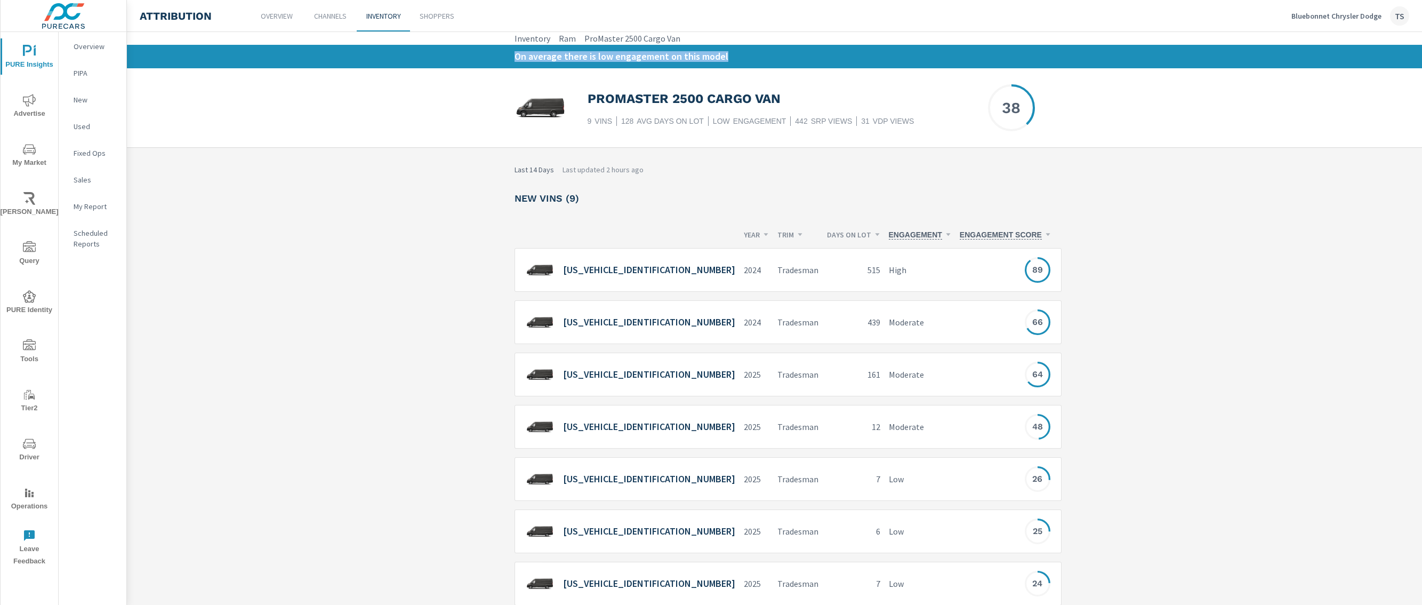
drag, startPoint x: 507, startPoint y: 60, endPoint x: 710, endPoint y: 66, distance: 202.7
click at [710, 66] on div "On average there is low engagement on this model" at bounding box center [775, 56] width 546 height 23
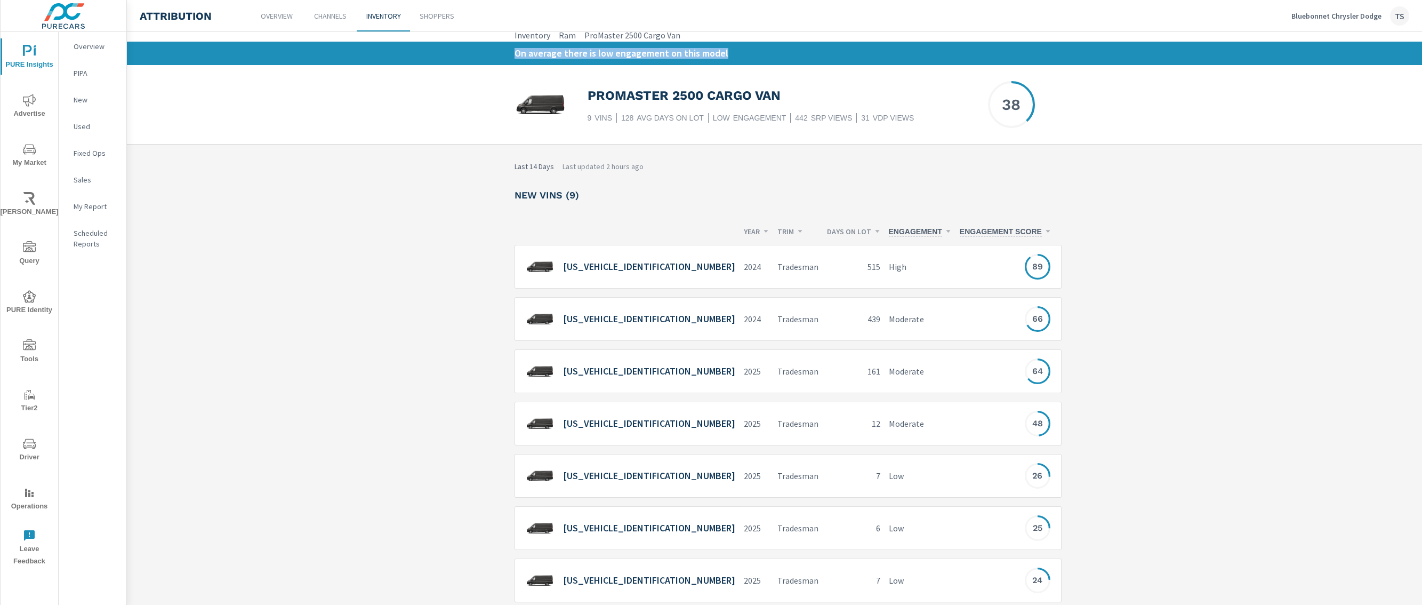
scroll to position [6, 0]
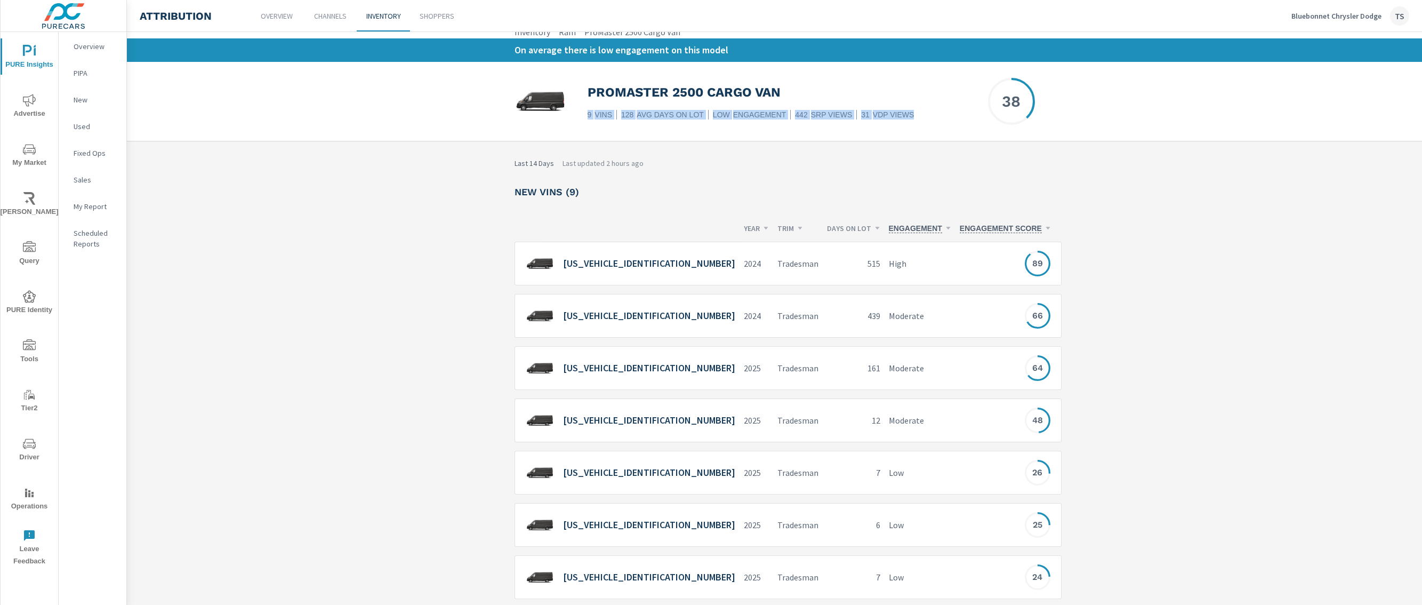
drag, startPoint x: 1030, startPoint y: 100, endPoint x: 976, endPoint y: 98, distance: 53.9
click at [976, 98] on div "ProMaster 2500 Cargo Van 9 VINS 128 AVG DAYS ON LOT low ENGAGEMENT 442 SRP VIEW…" at bounding box center [775, 101] width 520 height 79
click at [1001, 168] on div "Last 14 Days Last updated 2 hours ago" at bounding box center [775, 163] width 520 height 11
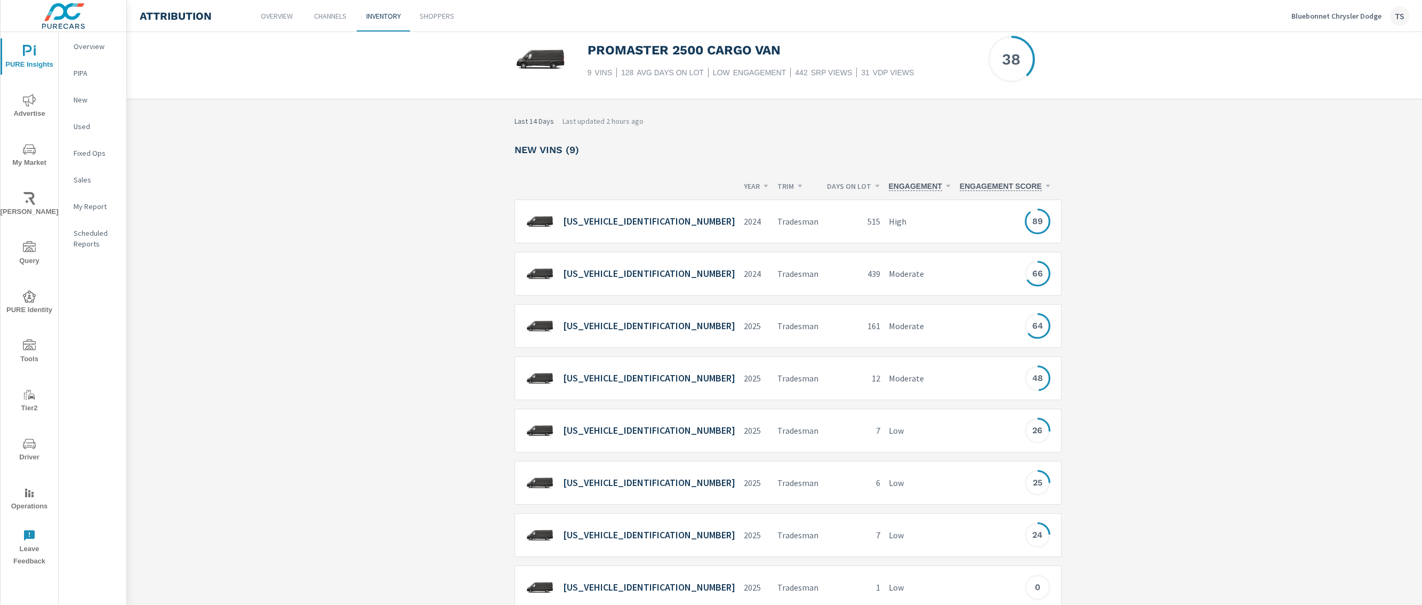
scroll to position [50, 0]
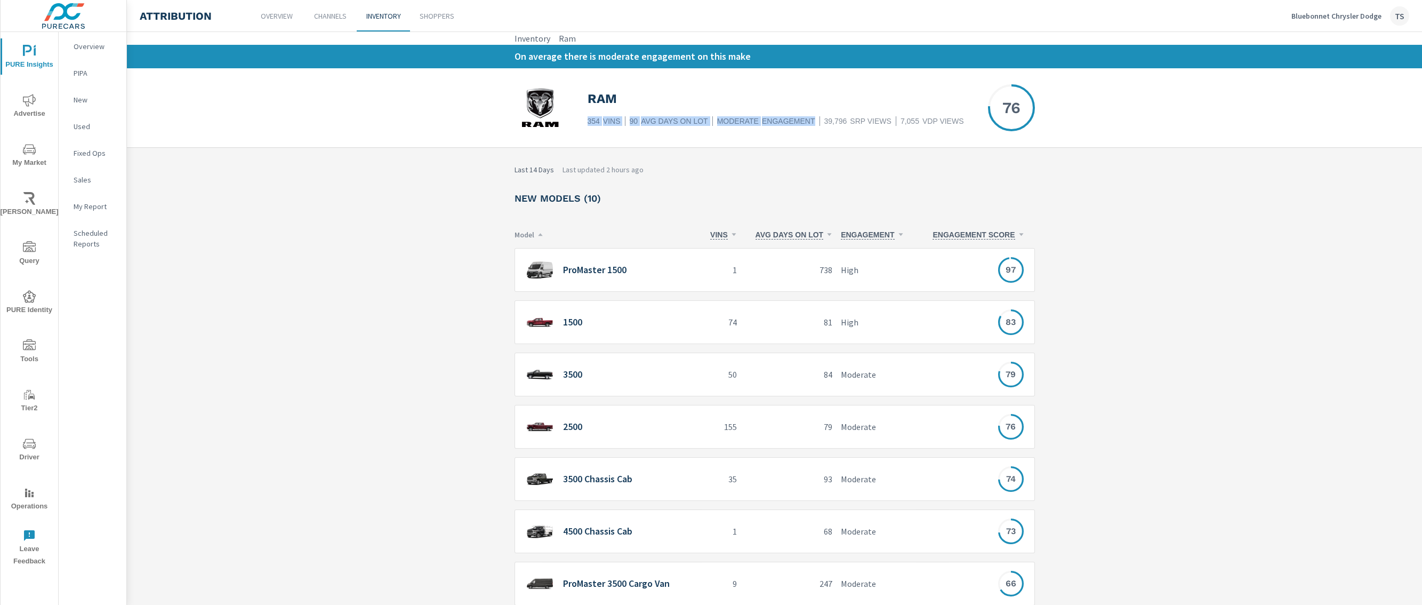
drag, startPoint x: 578, startPoint y: 117, endPoint x: 790, endPoint y: 128, distance: 211.9
click at [790, 128] on div "Ram 354 VINS 90 AVG DAYS ON LOT moderate ENGAGEMENT 39,796 SRP VIEWS 7,055 VDP …" at bounding box center [775, 107] width 520 height 79
click at [588, 274] on h6 "ProMaster 1500" at bounding box center [594, 269] width 63 height 11
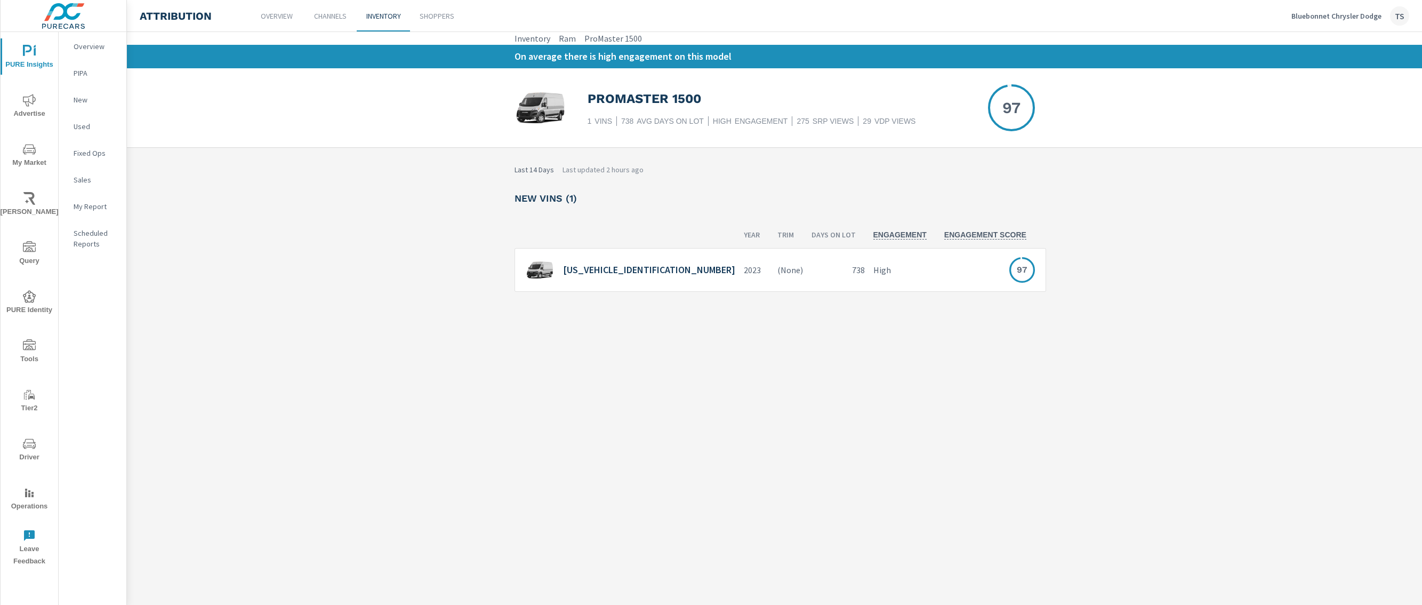
click at [740, 277] on div "2023" at bounding box center [757, 270] width 34 height 44
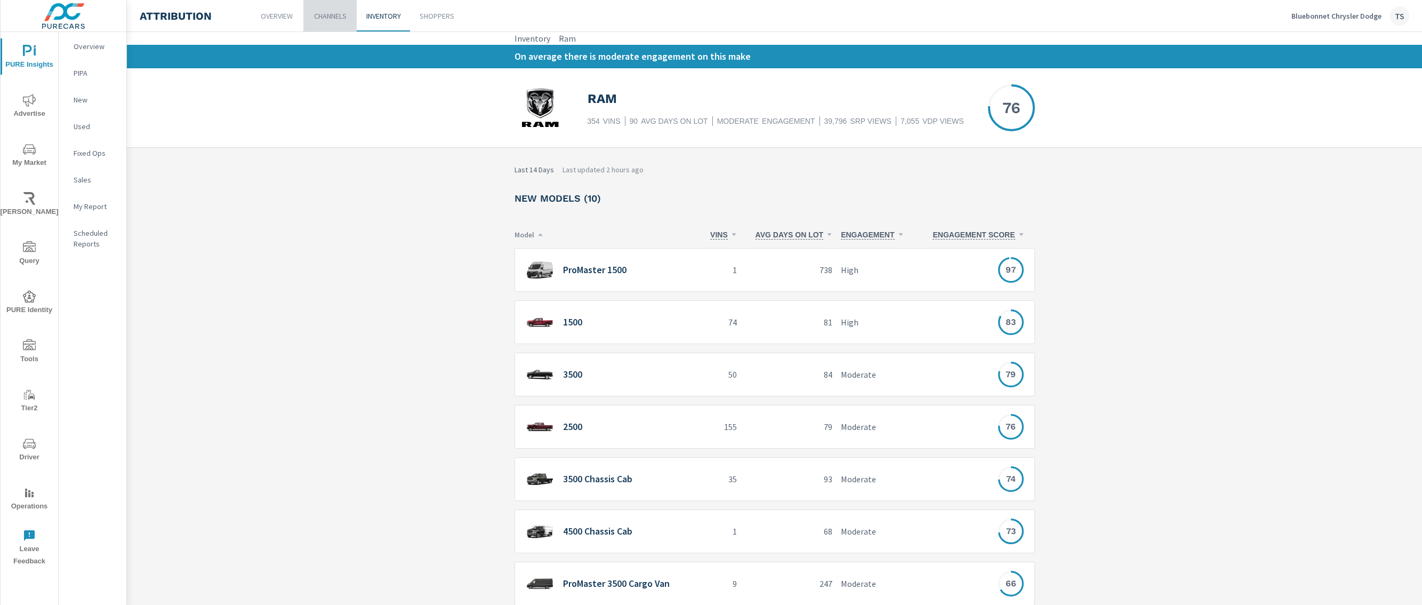
click at [325, 19] on p "Channels" at bounding box center [330, 16] width 33 height 11
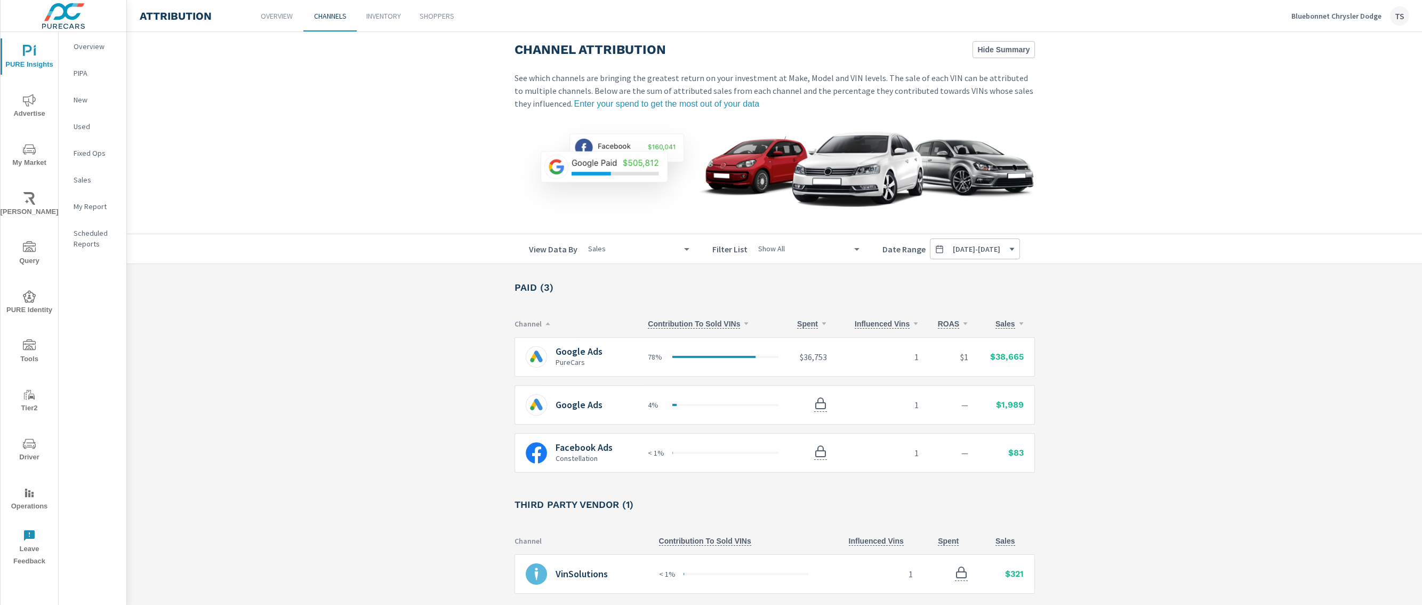
click at [584, 359] on p "PureCars" at bounding box center [579, 362] width 47 height 11
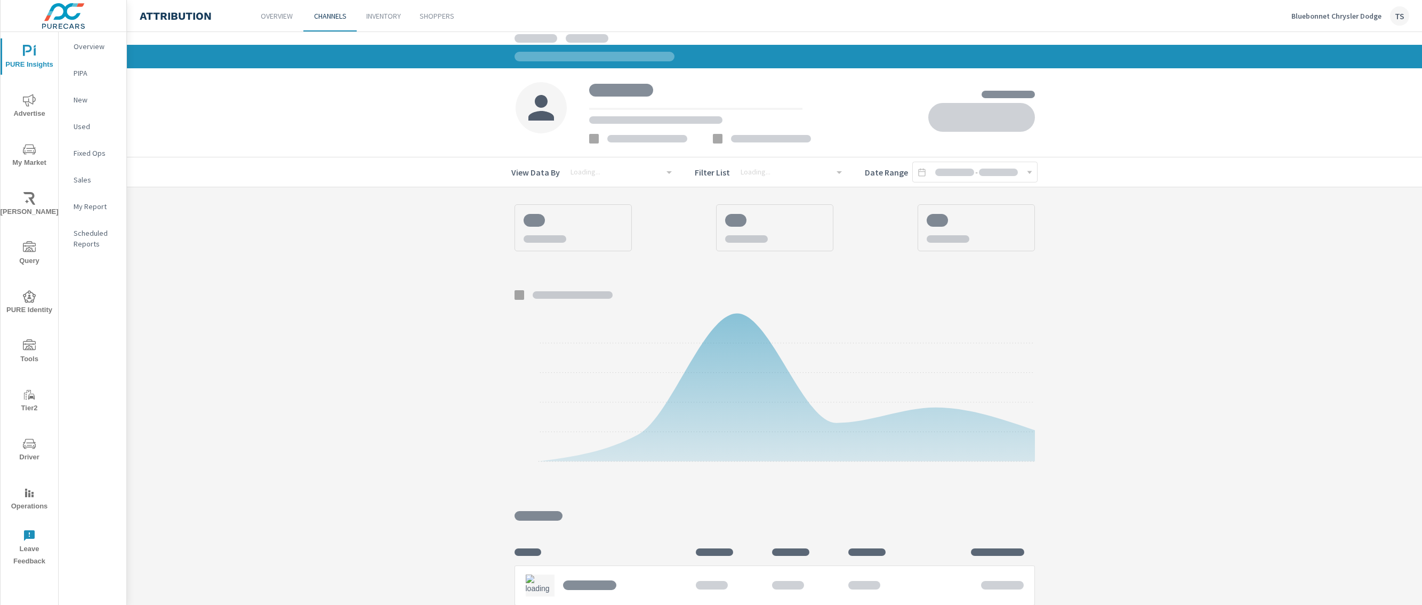
scroll to position [42, 0]
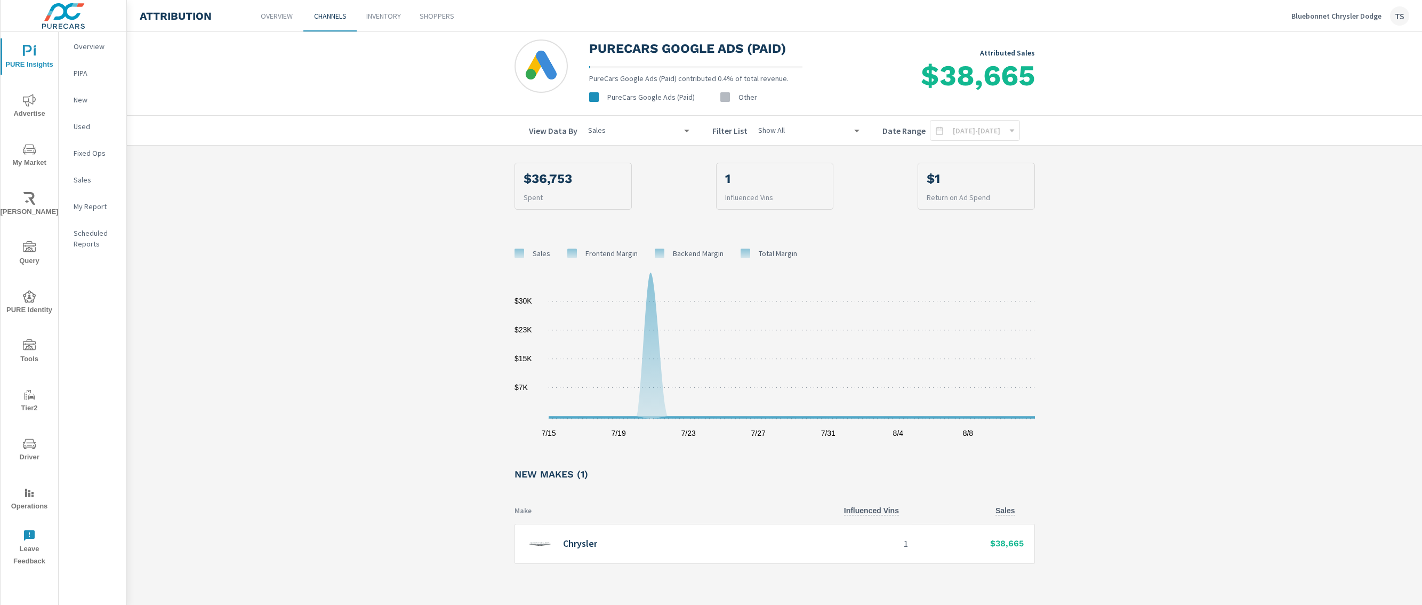
click at [705, 537] on div "Chrysler" at bounding box center [627, 544] width 202 height 22
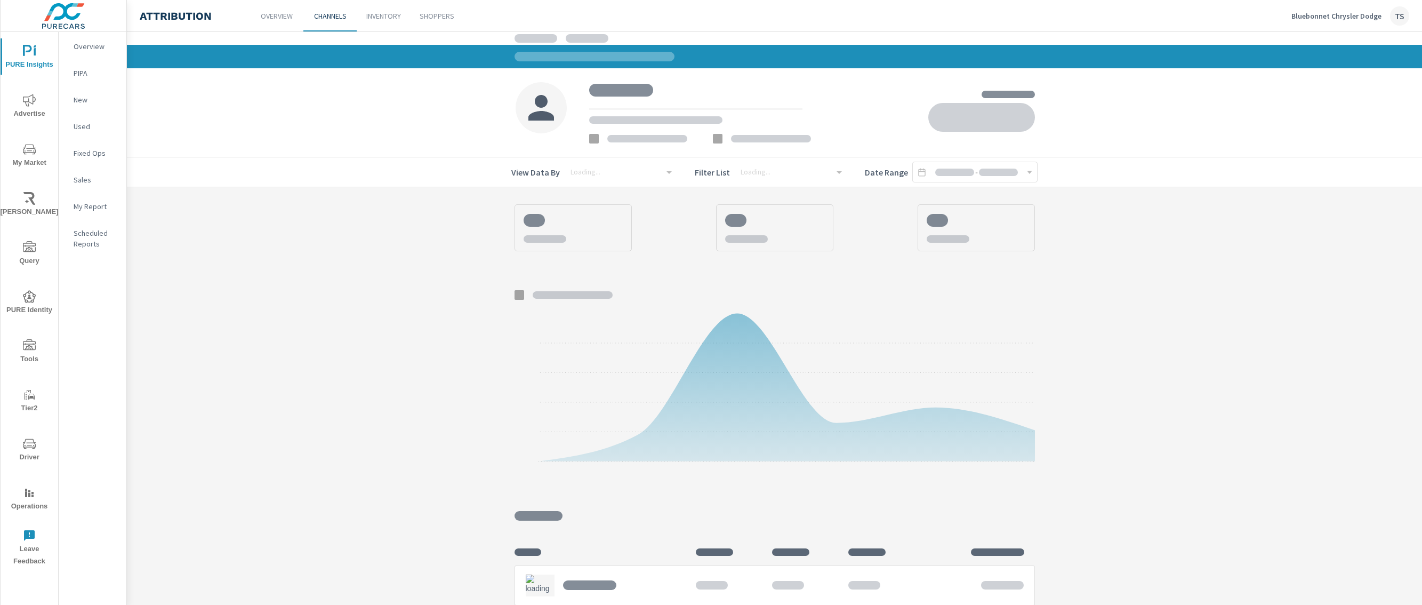
scroll to position [19, 0]
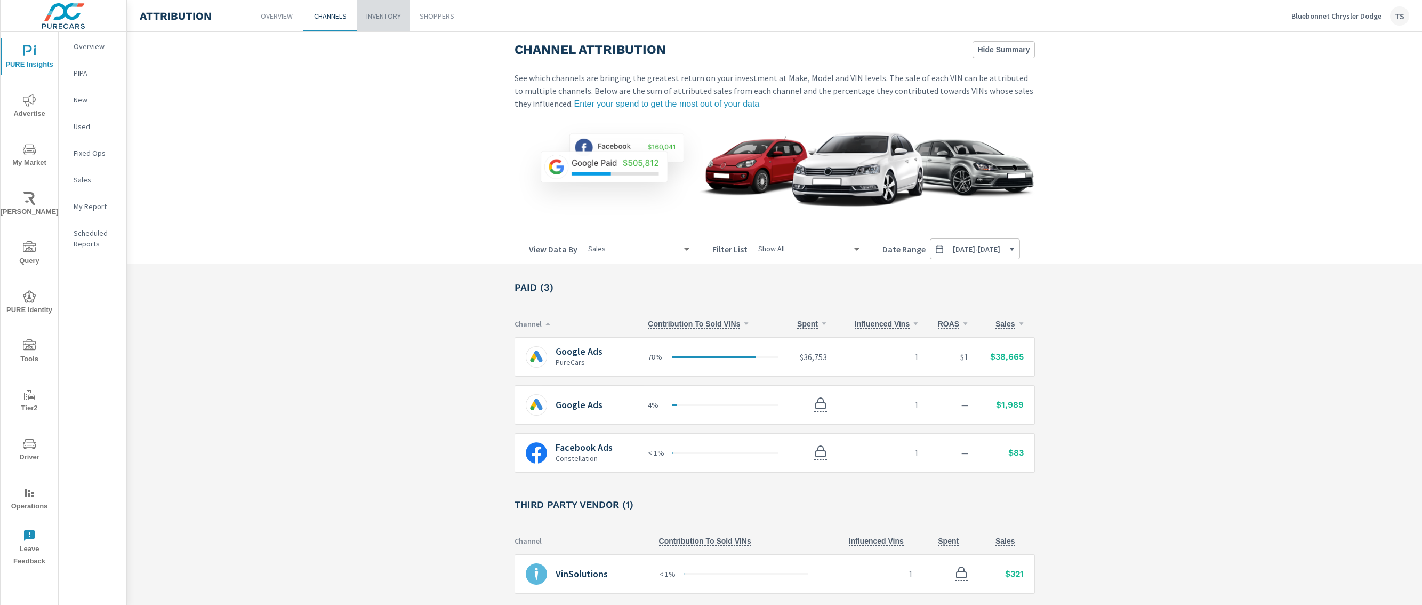
click at [384, 19] on p "Inventory" at bounding box center [383, 16] width 35 height 11
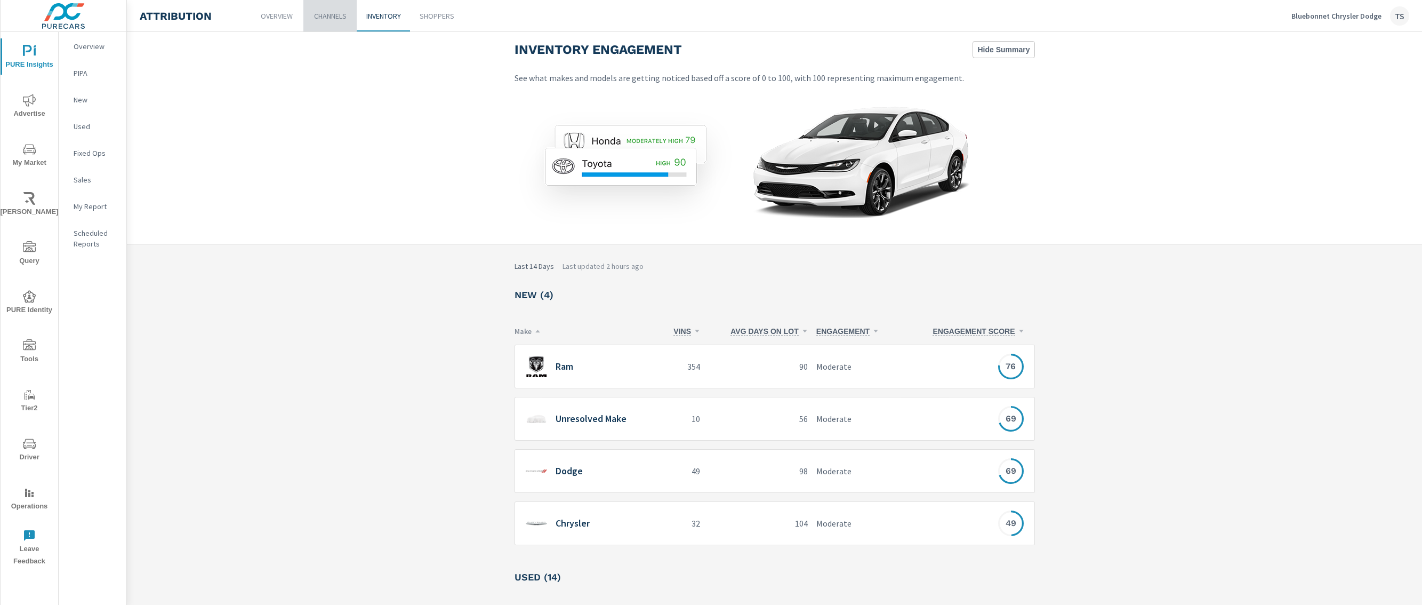
click at [341, 20] on p "Channels" at bounding box center [330, 16] width 33 height 11
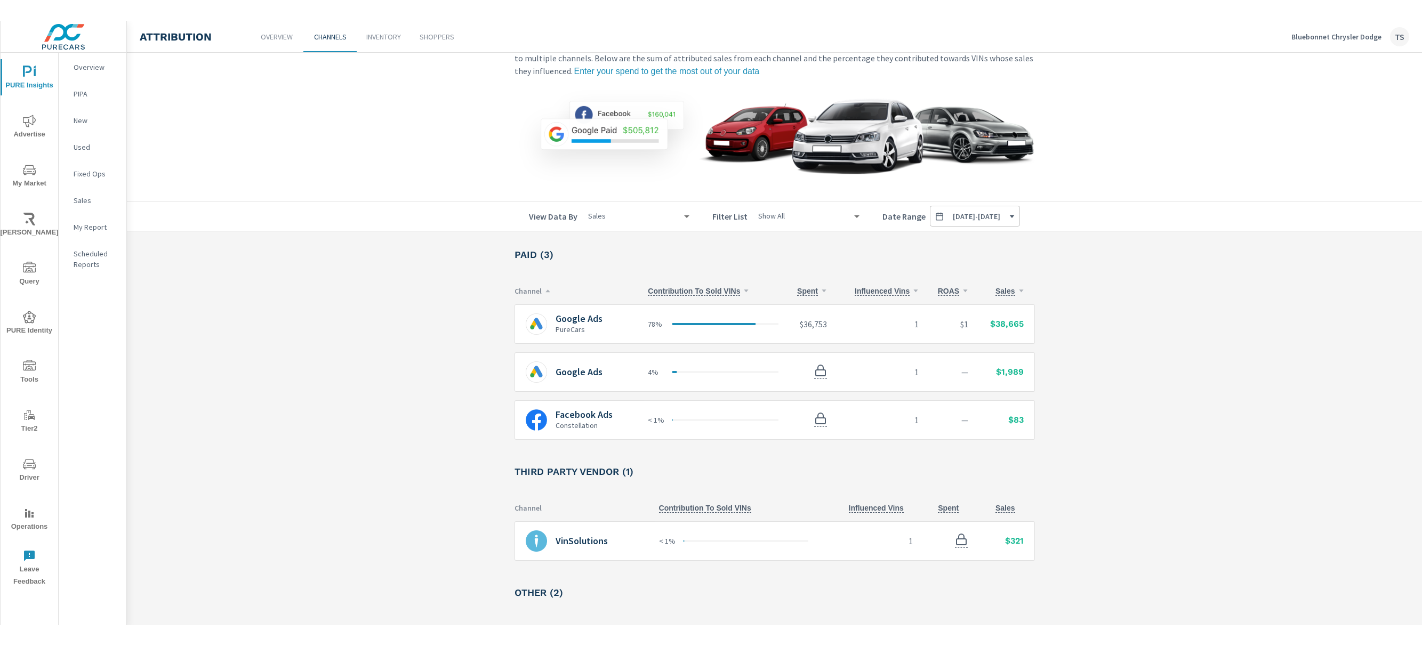
scroll to position [50, 0]
